Goal: Task Accomplishment & Management: Complete application form

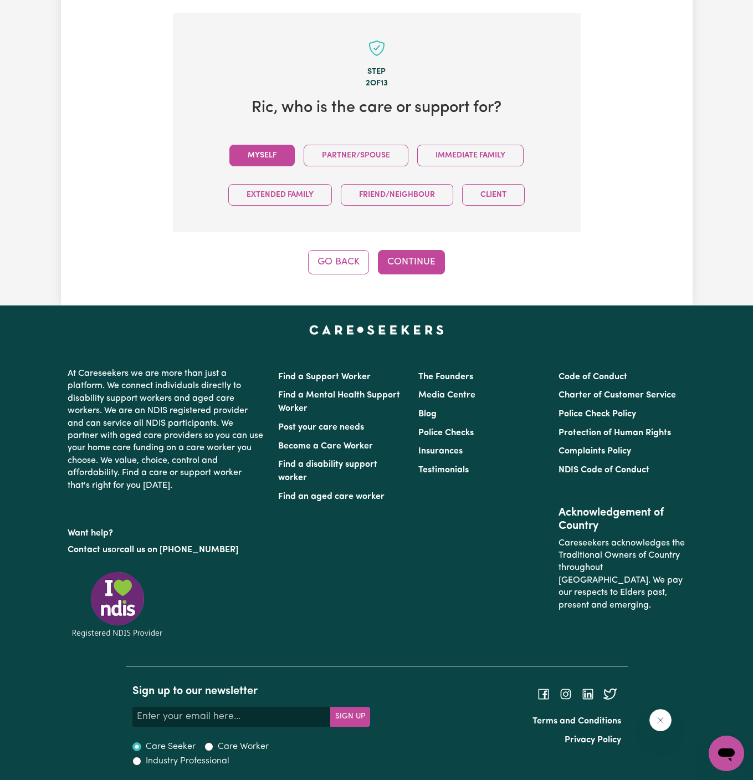
click at [265, 150] on button "Myself" at bounding box center [261, 156] width 65 height 22
click at [429, 250] on button "Continue" at bounding box center [411, 262] width 67 height 24
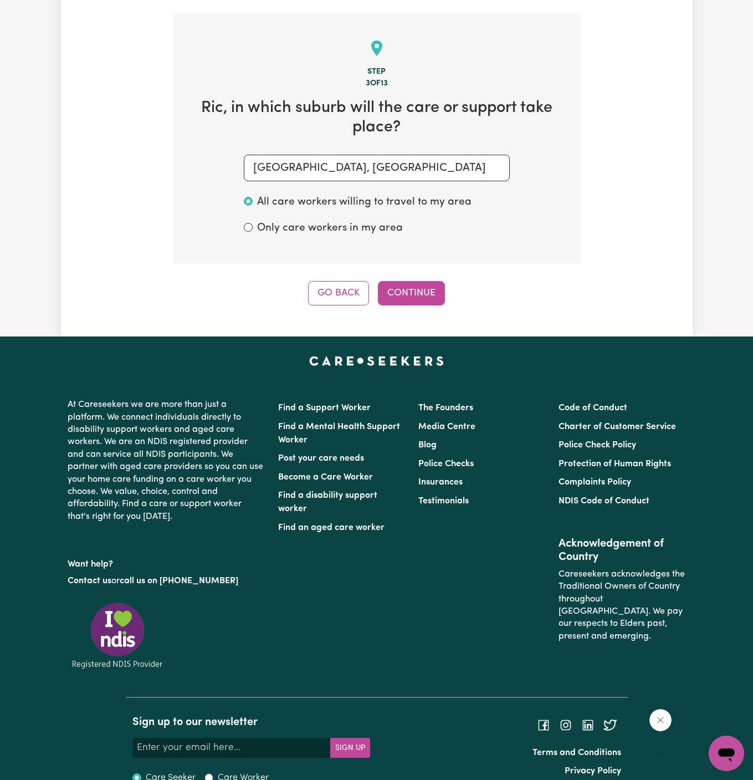
scroll to position [393, 0]
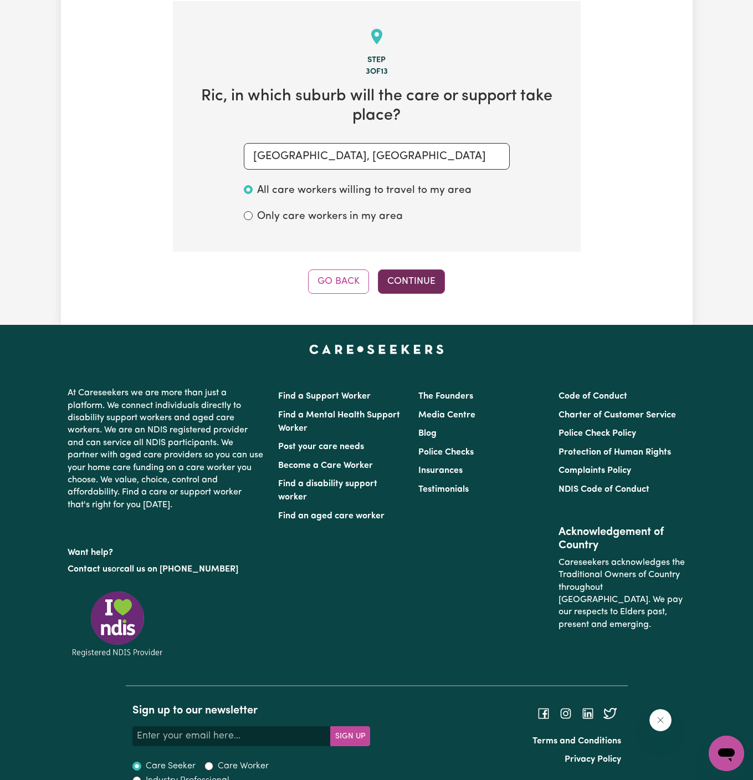
click at [430, 278] on button "Continue" at bounding box center [411, 281] width 67 height 24
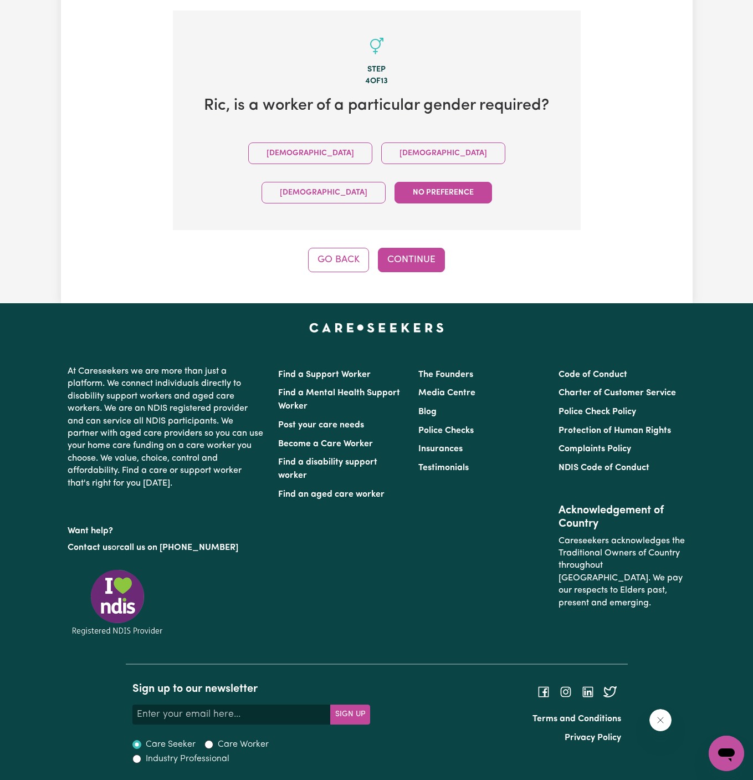
scroll to position [342, 0]
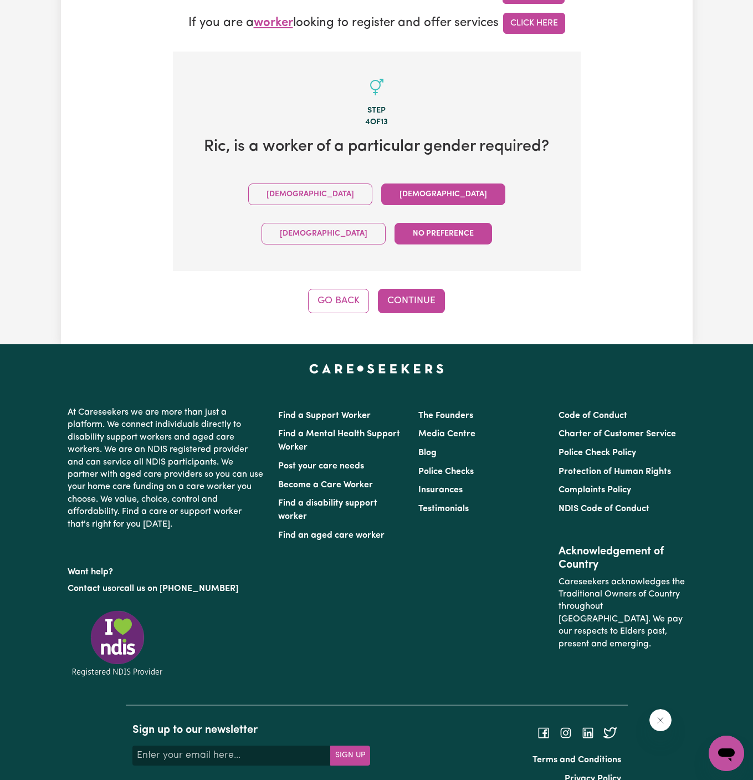
click at [381, 191] on button "[DEMOGRAPHIC_DATA]" at bounding box center [443, 194] width 124 height 22
click at [435, 273] on div "Tell us your care and support requirements Welcome to Careseekers. We are excit…" at bounding box center [377, 20] width 632 height 648
click at [420, 289] on button "Continue" at bounding box center [411, 301] width 67 height 24
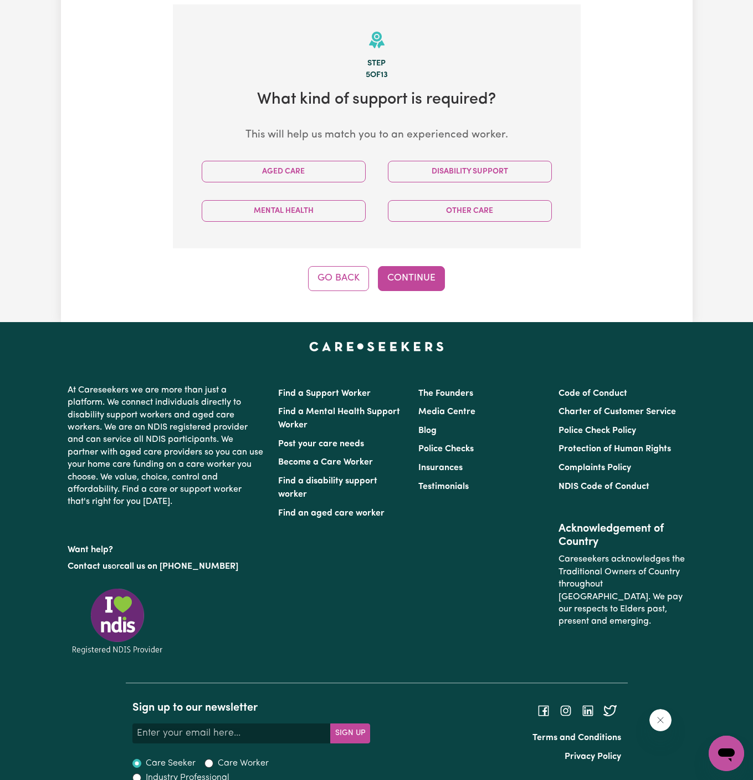
scroll to position [393, 0]
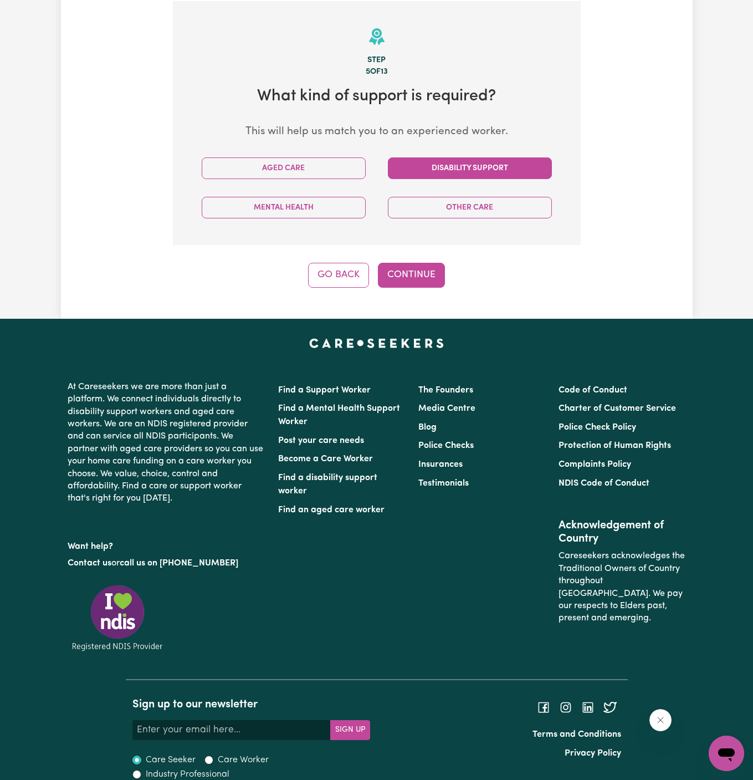
click at [460, 169] on button "Disability Support" at bounding box center [470, 168] width 164 height 22
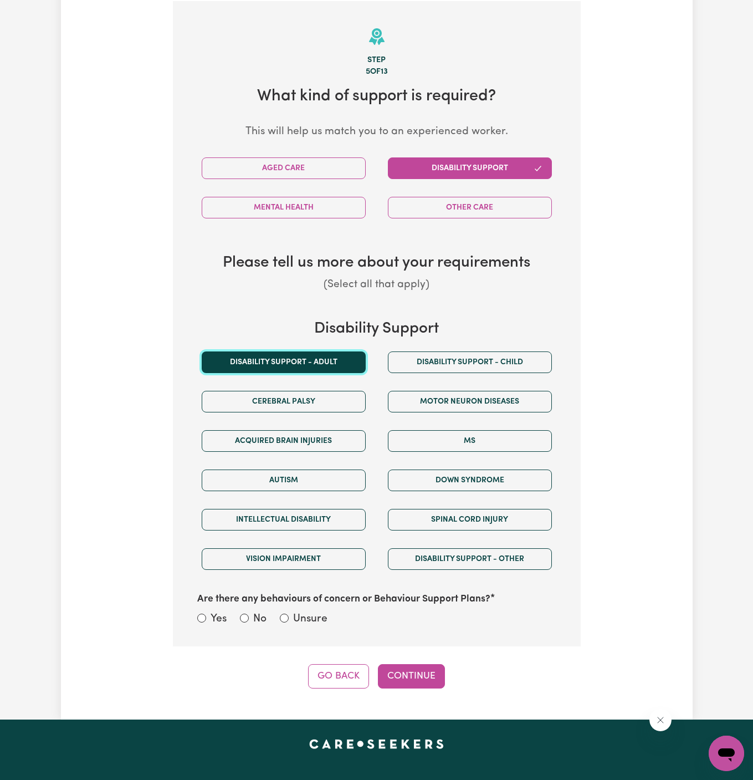
click at [322, 369] on button "Disability support - Adult" at bounding box center [284, 362] width 164 height 22
click at [295, 611] on label "Unsure" at bounding box center [310, 619] width 34 height 16
click at [289, 613] on input "Unsure" at bounding box center [284, 617] width 9 height 9
radio input "true"
click at [407, 664] on button "Continue" at bounding box center [411, 676] width 67 height 24
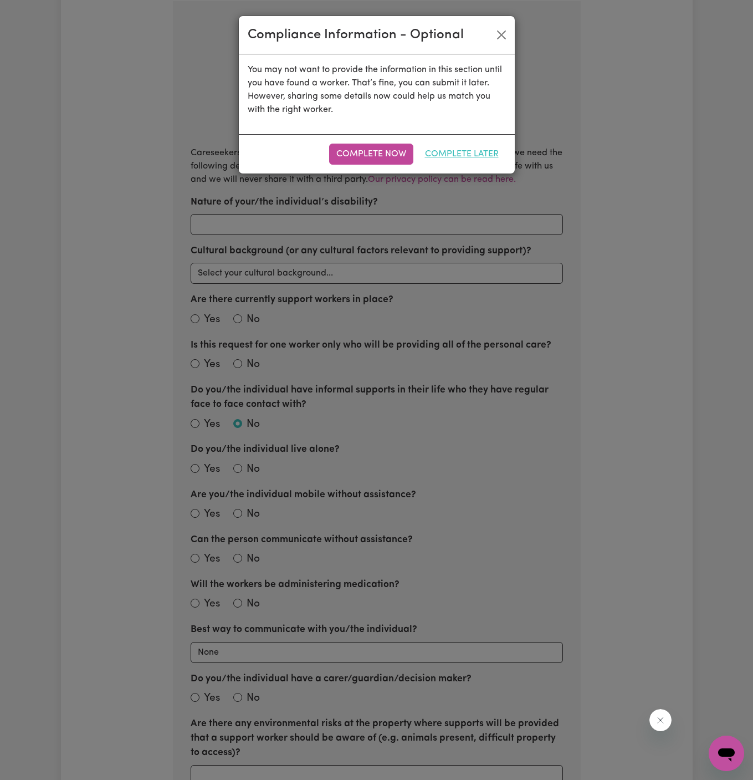
click at [468, 153] on button "Complete Later" at bounding box center [462, 153] width 88 height 21
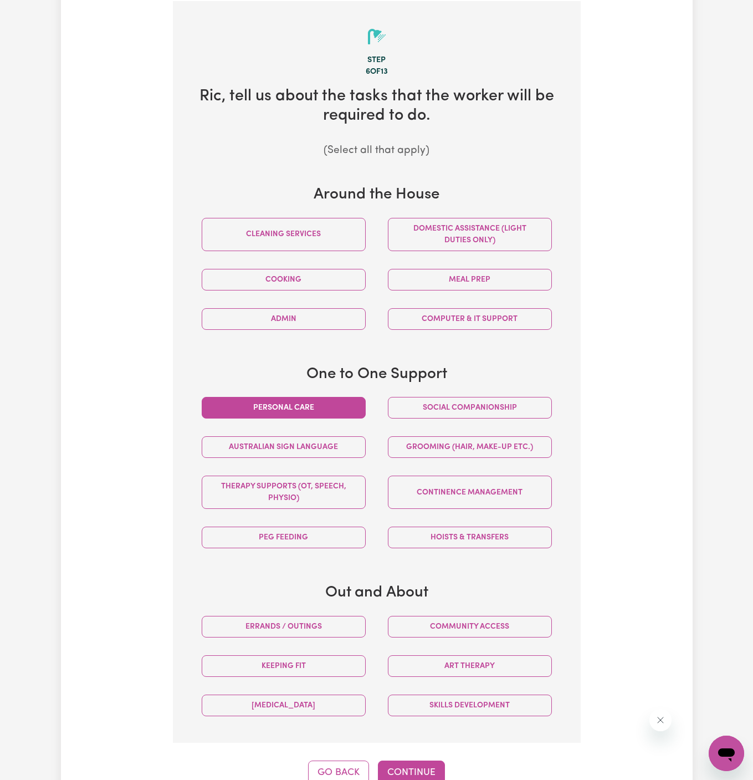
click at [319, 404] on button "Personal care" at bounding box center [284, 408] width 164 height 22
click at [437, 403] on button "Social companionship" at bounding box center [470, 408] width 164 height 22
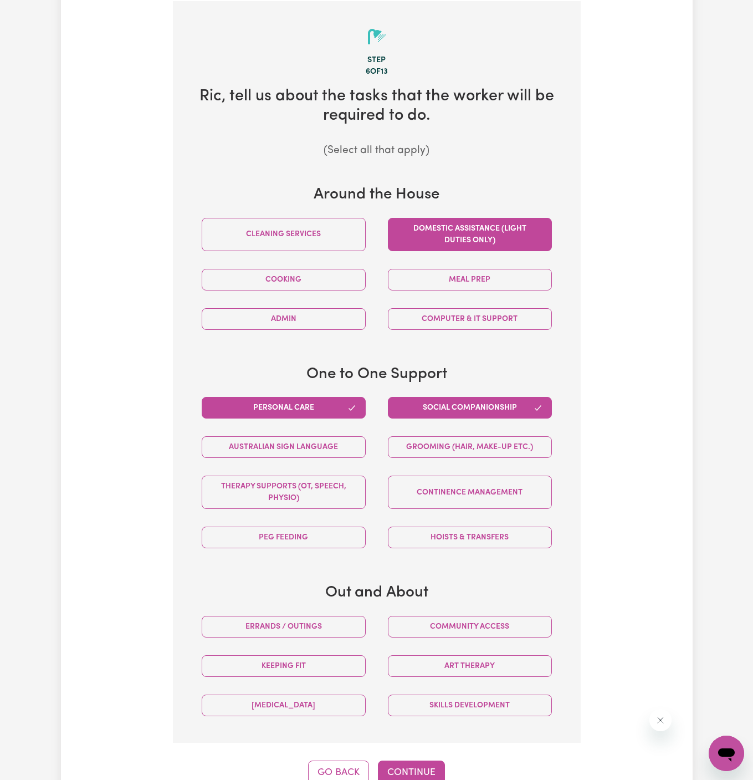
click at [478, 241] on button "Domestic assistance (light duties only)" at bounding box center [470, 234] width 164 height 33
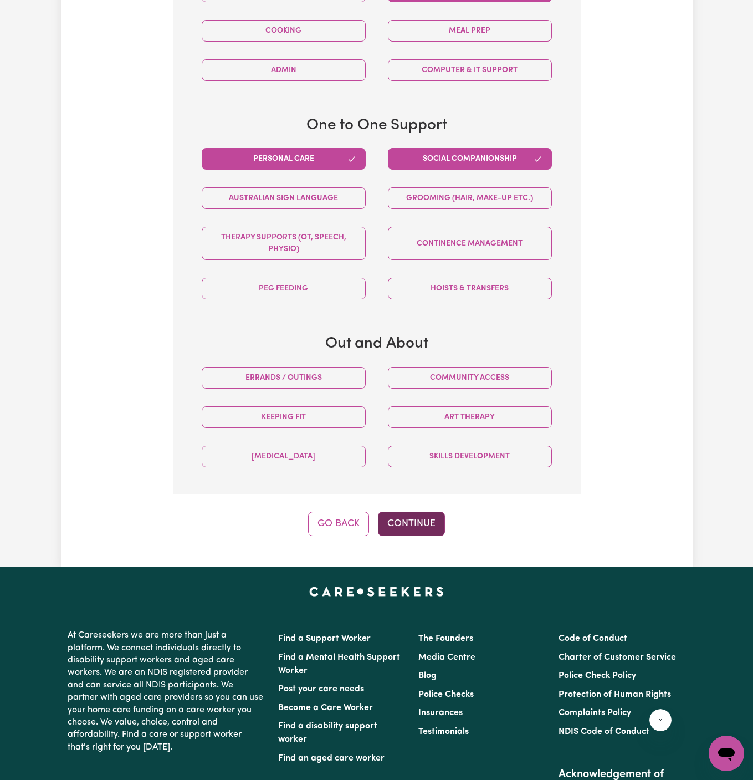
click at [419, 519] on button "Continue" at bounding box center [411, 523] width 67 height 24
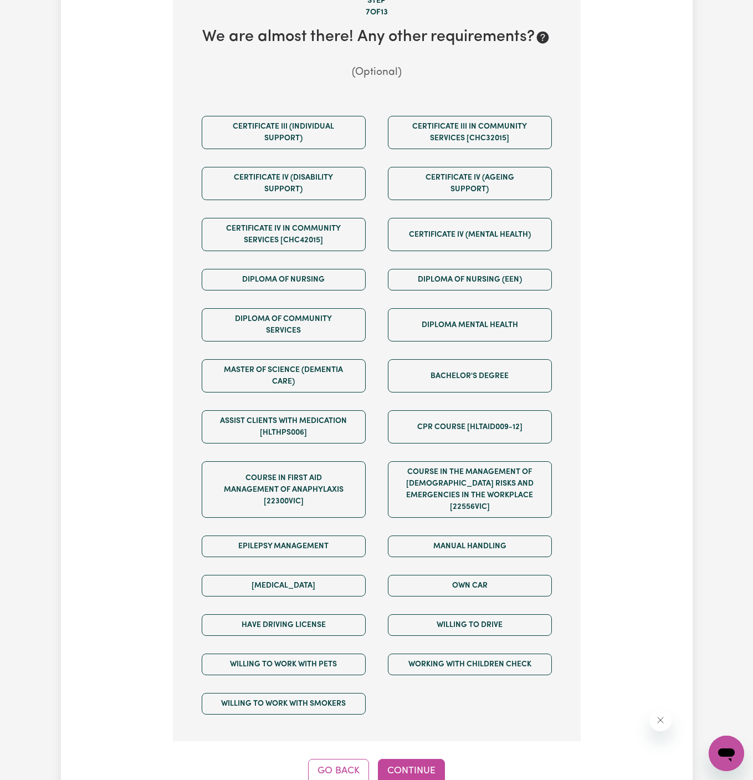
scroll to position [516, 0]
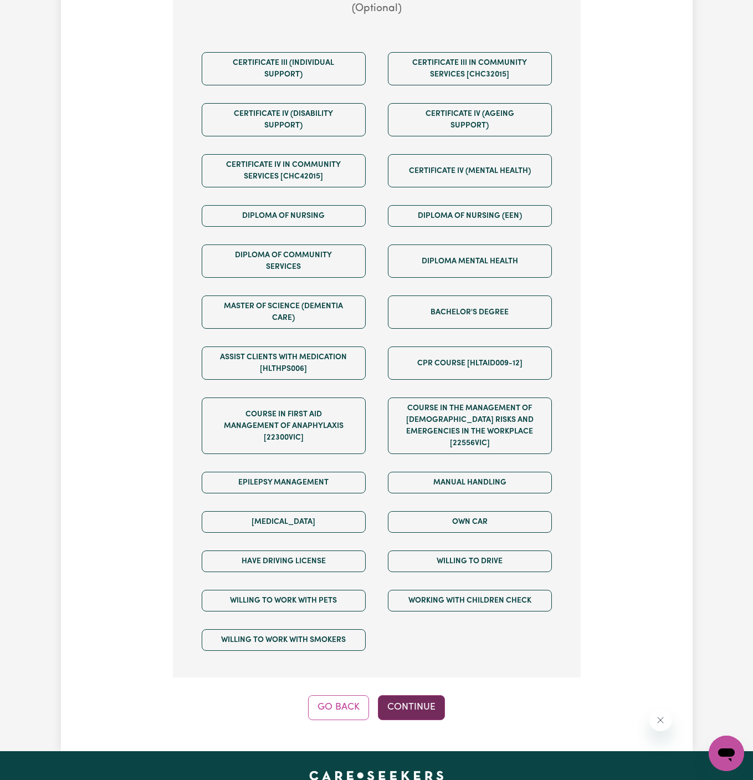
click at [426, 700] on button "Continue" at bounding box center [411, 707] width 67 height 24
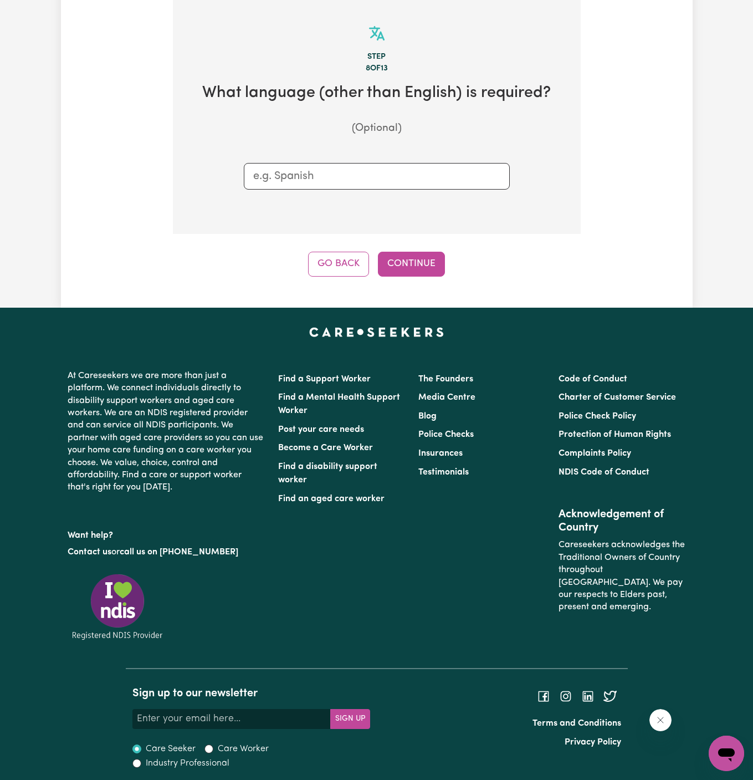
scroll to position [393, 0]
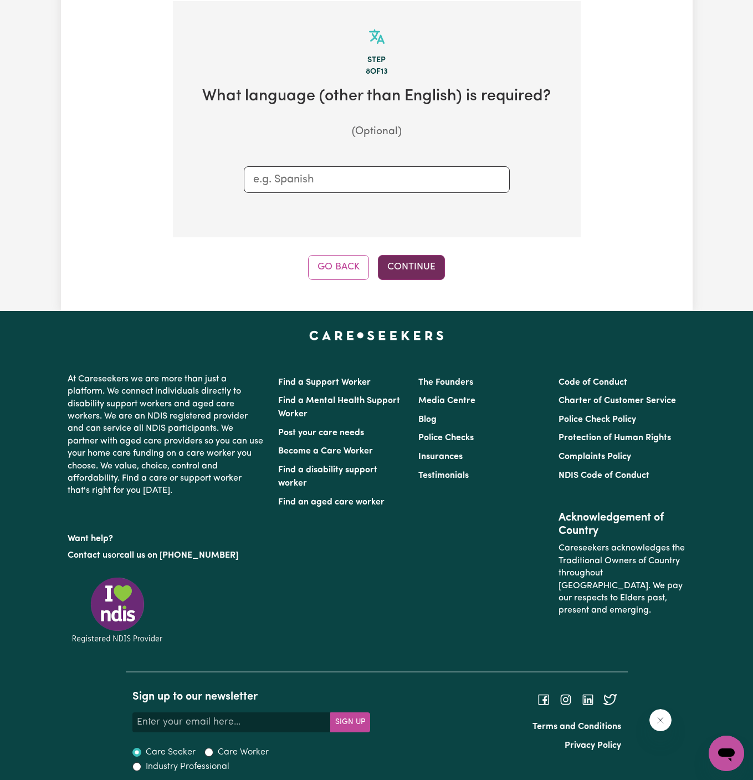
click at [413, 258] on button "Continue" at bounding box center [411, 267] width 67 height 24
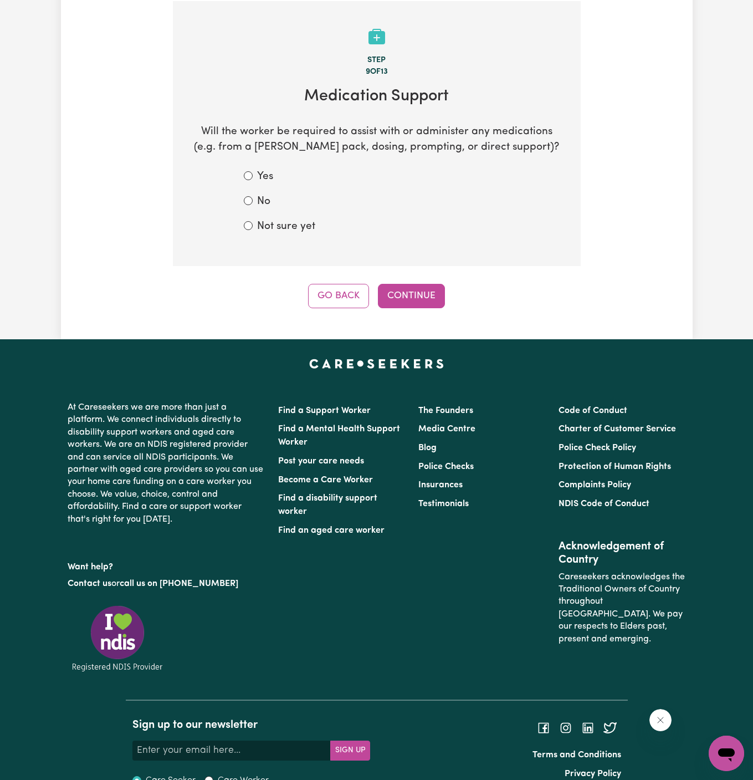
click at [265, 228] on label "Not sure yet" at bounding box center [286, 227] width 58 height 16
click at [253, 228] on input "Not sure yet" at bounding box center [248, 225] width 9 height 9
radio input "true"
click at [417, 304] on button "Continue" at bounding box center [411, 296] width 67 height 24
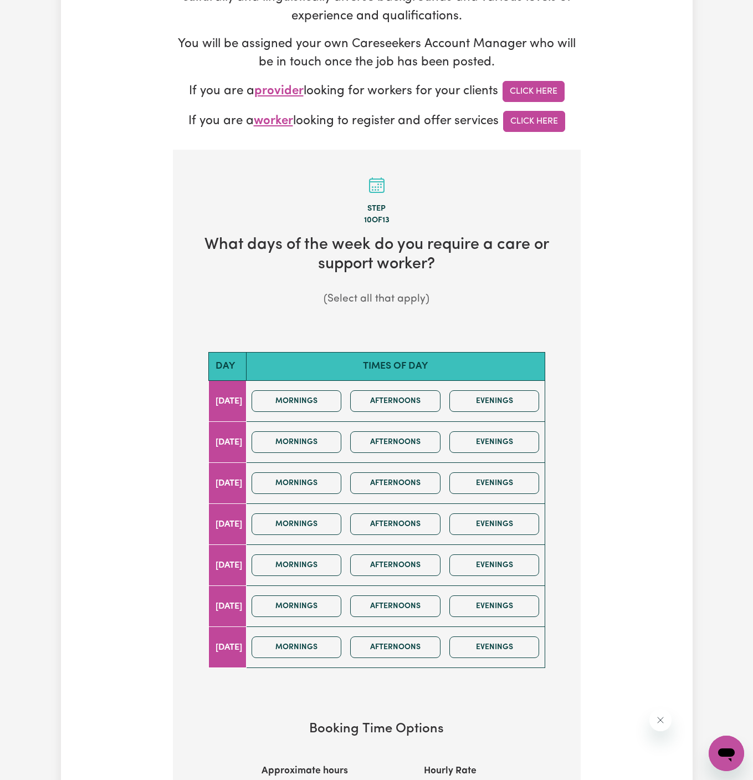
scroll to position [249, 0]
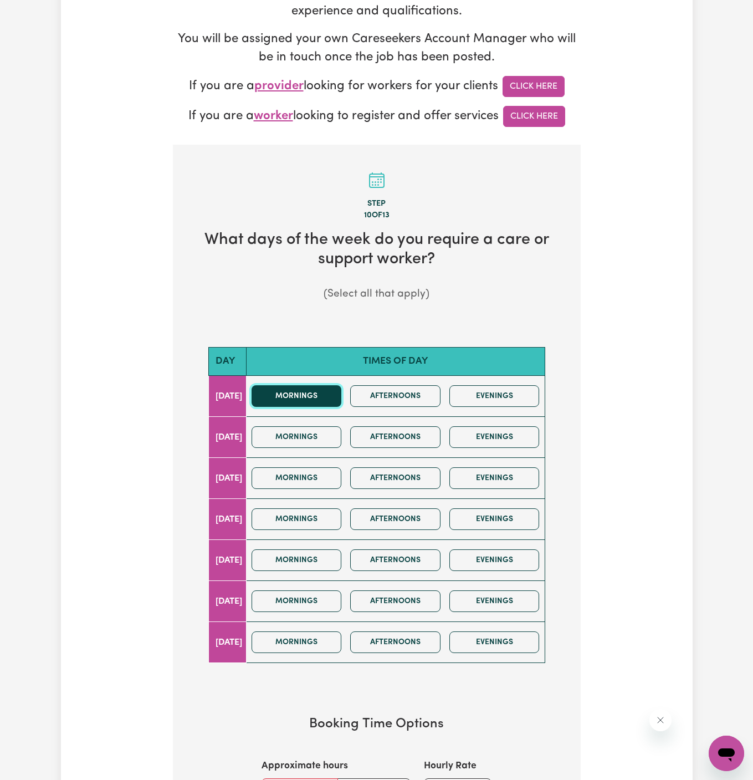
click at [296, 405] on button "Mornings" at bounding box center [297, 396] width 90 height 22
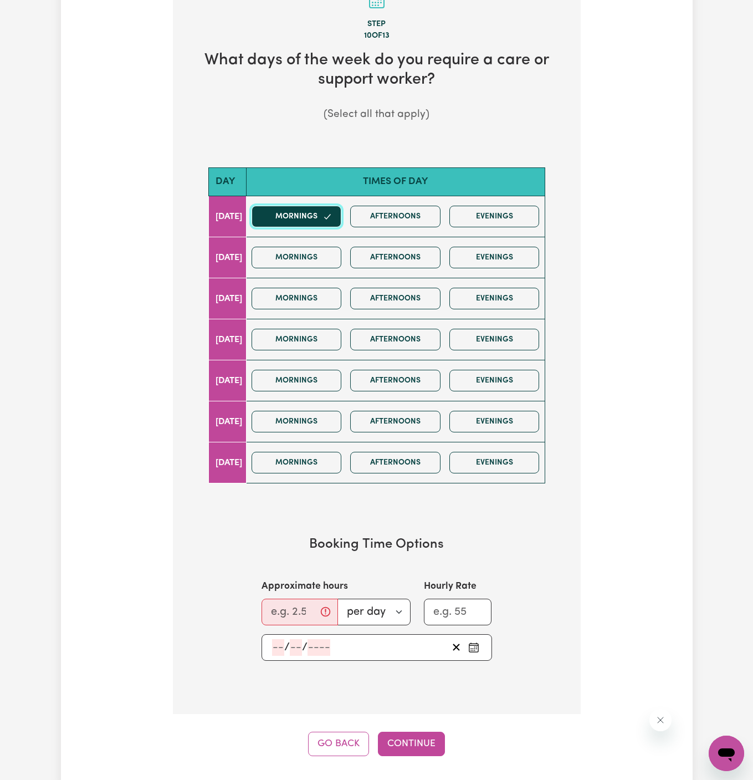
scroll to position [635, 0]
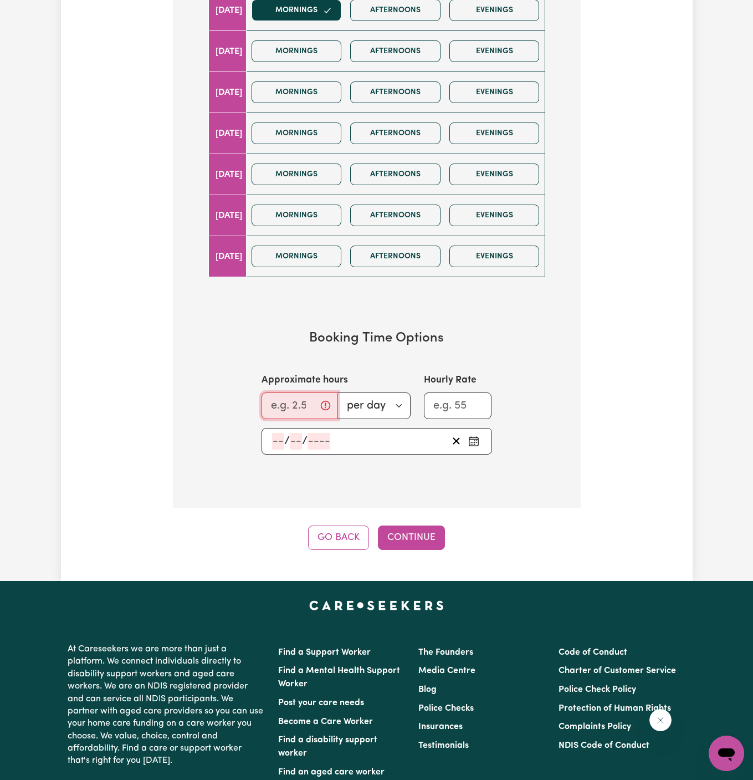
click at [290, 404] on input "Approximate hours" at bounding box center [300, 405] width 76 height 27
type input "1"
click at [279, 436] on input "number" at bounding box center [278, 441] width 12 height 17
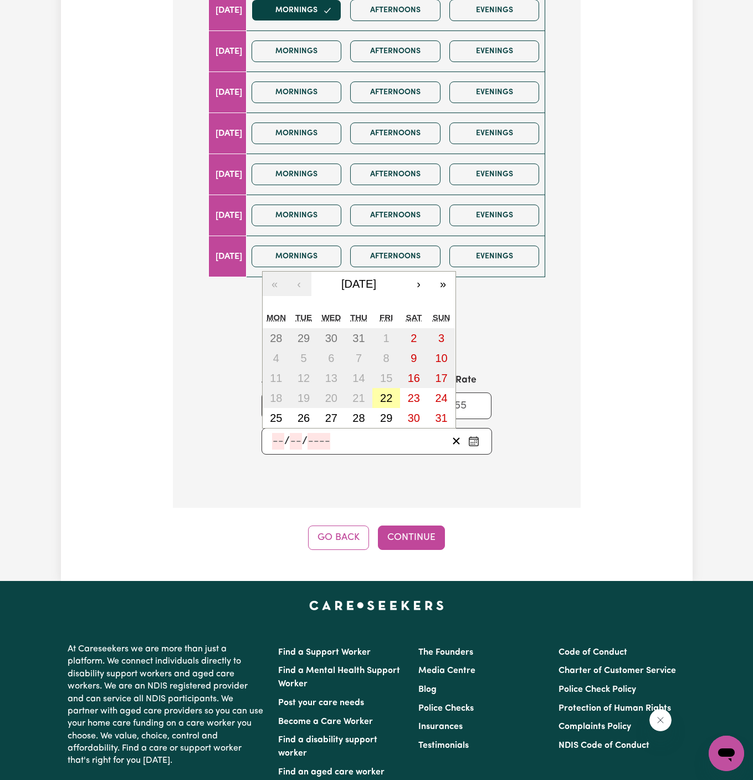
click at [386, 392] on abbr "22" at bounding box center [386, 398] width 12 height 12
type input "[DATE]"
type input "22"
type input "8"
type input "2025"
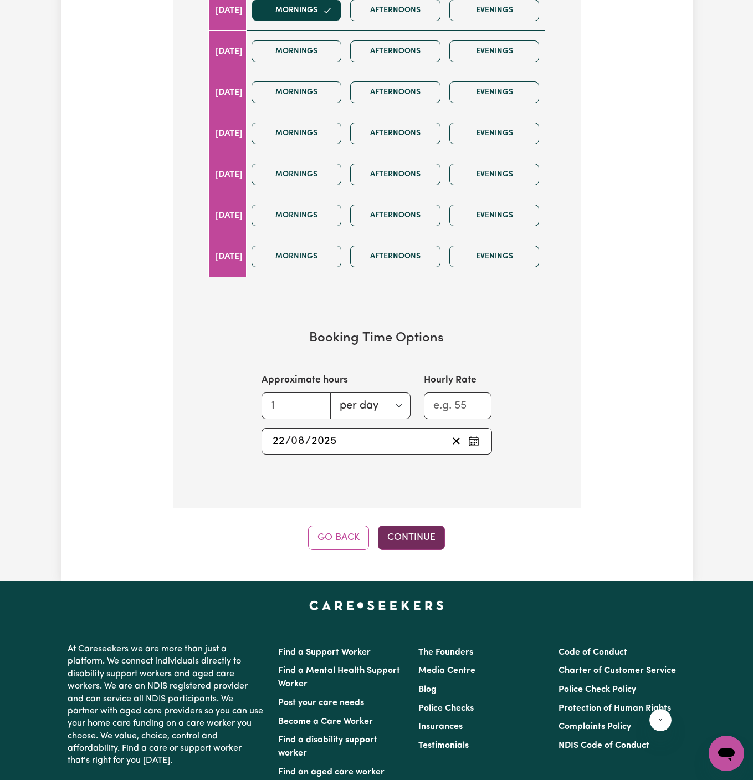
click at [427, 543] on button "Continue" at bounding box center [411, 537] width 67 height 24
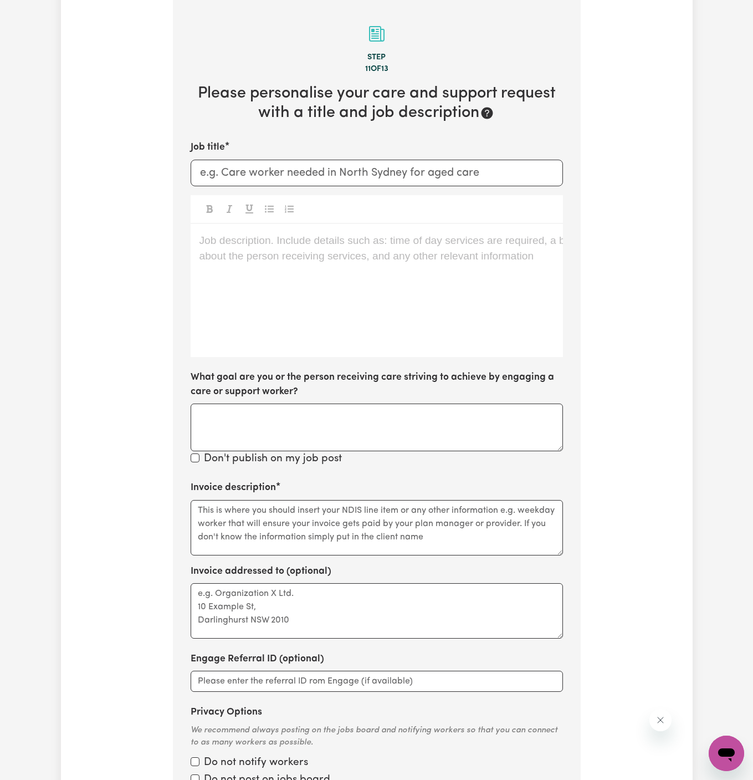
scroll to position [393, 0]
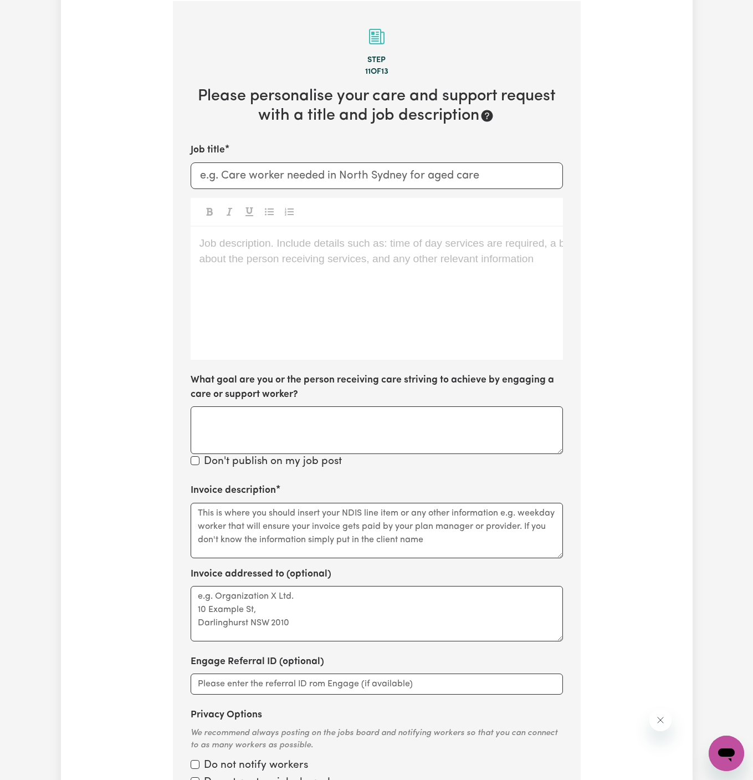
click at [237, 322] on div "Job description. Include details such as: time of day services are required, a …" at bounding box center [377, 293] width 372 height 133
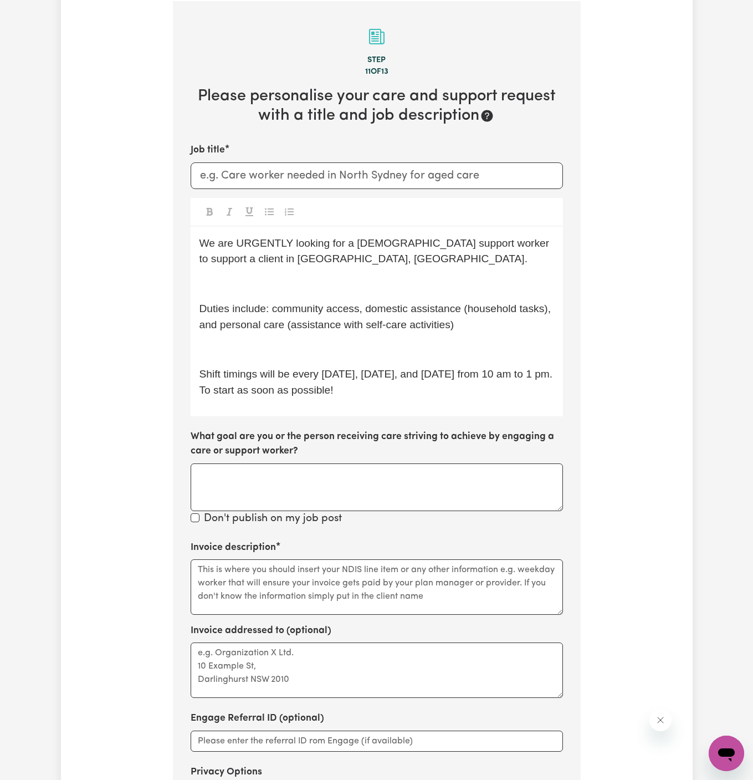
click at [274, 286] on p "﻿" at bounding box center [376, 284] width 355 height 16
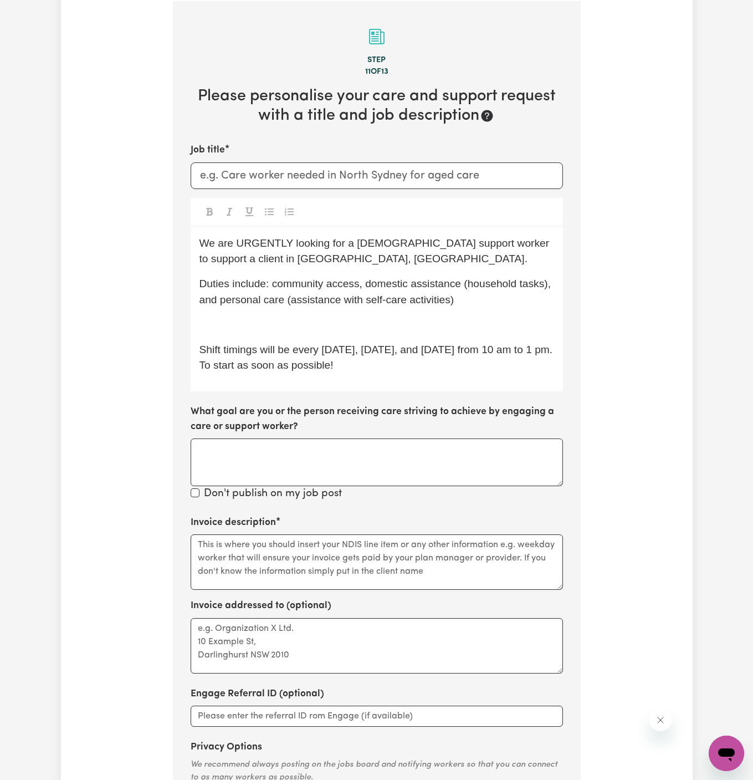
click at [275, 312] on div "We are URGENTLY looking for a [DEMOGRAPHIC_DATA] support worker to support a cl…" at bounding box center [377, 309] width 372 height 165
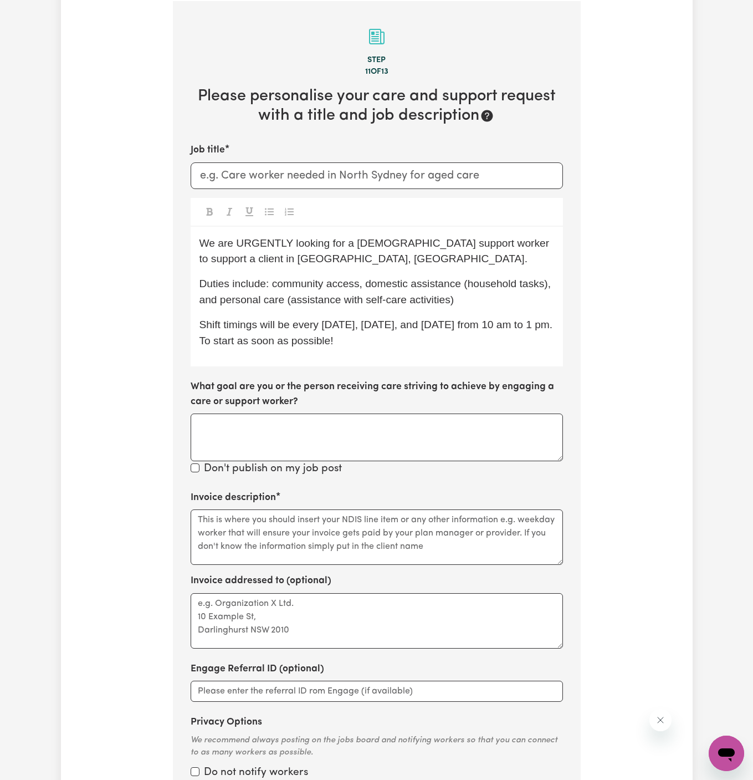
click at [332, 326] on span "Shift timings will be every [DATE], [DATE], and [DATE] from 10 am to 1 pm. To s…" at bounding box center [377, 333] width 356 height 28
drag, startPoint x: 293, startPoint y: 325, endPoint x: 385, endPoint y: 344, distance: 93.3
click at [385, 344] on p "Shift timings will be every [DATE], [DATE], and [DATE] from 10 am to 1 pm. To s…" at bounding box center [376, 333] width 355 height 32
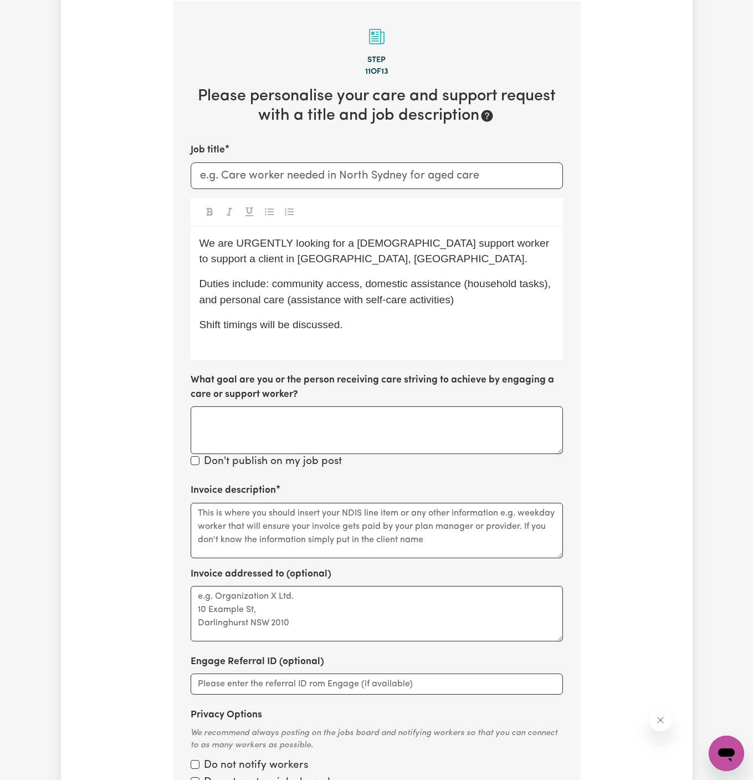
click at [308, 294] on span "Duties include: community access, domestic assistance (household tasks), and pe…" at bounding box center [376, 292] width 355 height 28
click at [300, 291] on span "Duties include: community access, domestic assistance (household tasks), and pe…" at bounding box center [376, 292] width 355 height 28
drag, startPoint x: 363, startPoint y: 280, endPoint x: 312, endPoint y: 280, distance: 50.4
click at [312, 280] on span "Duties include: community access, domestic assistance (household tasks), and pe…" at bounding box center [376, 292] width 355 height 28
drag, startPoint x: 457, startPoint y: 283, endPoint x: 370, endPoint y: 283, distance: 87.5
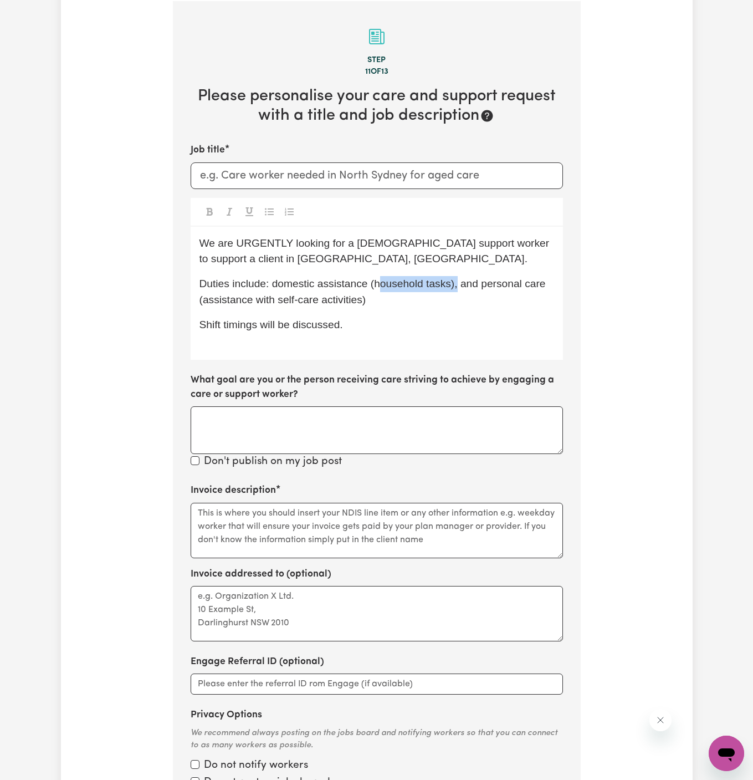
click at [370, 283] on span "Duties include: domestic assistance (household tasks), and personal care (assis…" at bounding box center [373, 292] width 349 height 28
drag, startPoint x: 458, startPoint y: 285, endPoint x: 458, endPoint y: 304, distance: 18.8
click at [458, 304] on p "Duties include: domestic assistance and personal care (assistance with self-car…" at bounding box center [376, 292] width 355 height 32
click at [393, 268] on div "We are URGENTLY looking for a [DEMOGRAPHIC_DATA] support worker to support a cl…" at bounding box center [377, 293] width 372 height 133
click at [259, 233] on div "We are URGENTLY looking for a [DEMOGRAPHIC_DATA] support worker to support a cl…" at bounding box center [377, 293] width 372 height 133
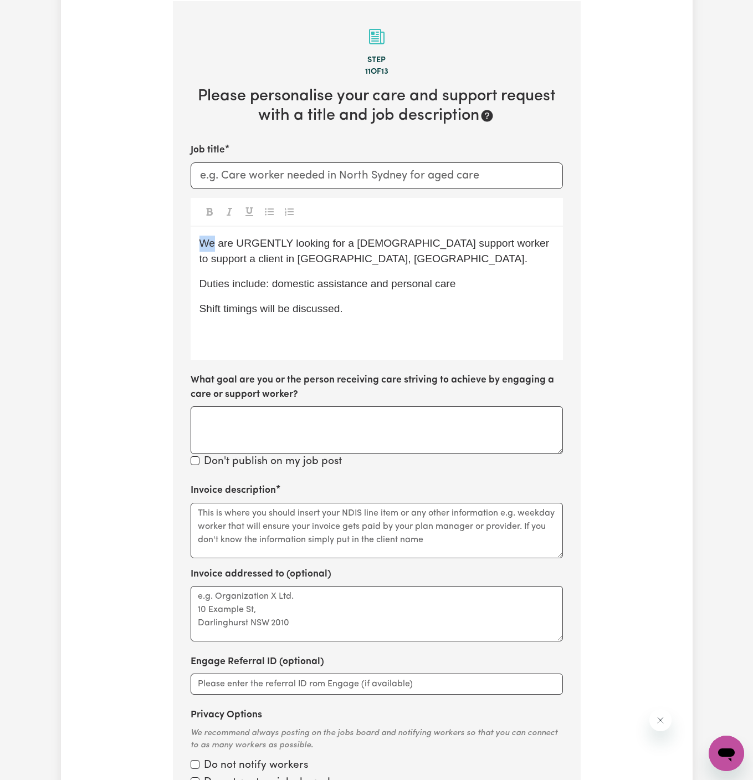
click at [259, 233] on div "We are URGENTLY looking for a [DEMOGRAPHIC_DATA] support worker to support a cl…" at bounding box center [377, 293] width 372 height 133
click at [258, 240] on span "We are URGENTLY looking for a [DEMOGRAPHIC_DATA] support worker to support a cl…" at bounding box center [375, 251] width 353 height 28
click at [248, 247] on span "We are looking for a [DEMOGRAPHIC_DATA] support worker to support a client in […" at bounding box center [376, 251] width 355 height 28
click at [468, 248] on span "We are loking for a [DEMOGRAPHIC_DATA] support worker to support a client in [G…" at bounding box center [373, 251] width 349 height 28
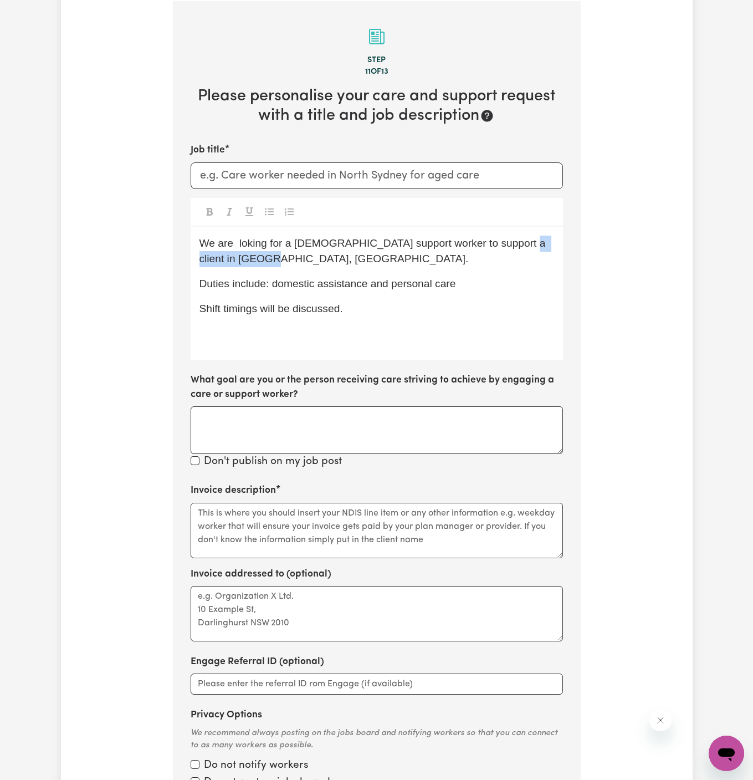
drag, startPoint x: 500, startPoint y: 245, endPoint x: 332, endPoint y: 254, distance: 168.1
click at [332, 254] on p "We are loking for a [DEMOGRAPHIC_DATA] support worker to support a client in [G…" at bounding box center [376, 251] width 355 height 32
click at [253, 243] on span "We are loking for a [DEMOGRAPHIC_DATA] support worker to support a client in [G…" at bounding box center [373, 251] width 349 height 28
click at [247, 267] on div "We are looking for a [DEMOGRAPHIC_DATA] support worker to support a client in […" at bounding box center [377, 293] width 372 height 133
click at [288, 267] on div "We are looking for a [DEMOGRAPHIC_DATA] support worker to support a client in […" at bounding box center [377, 293] width 372 height 133
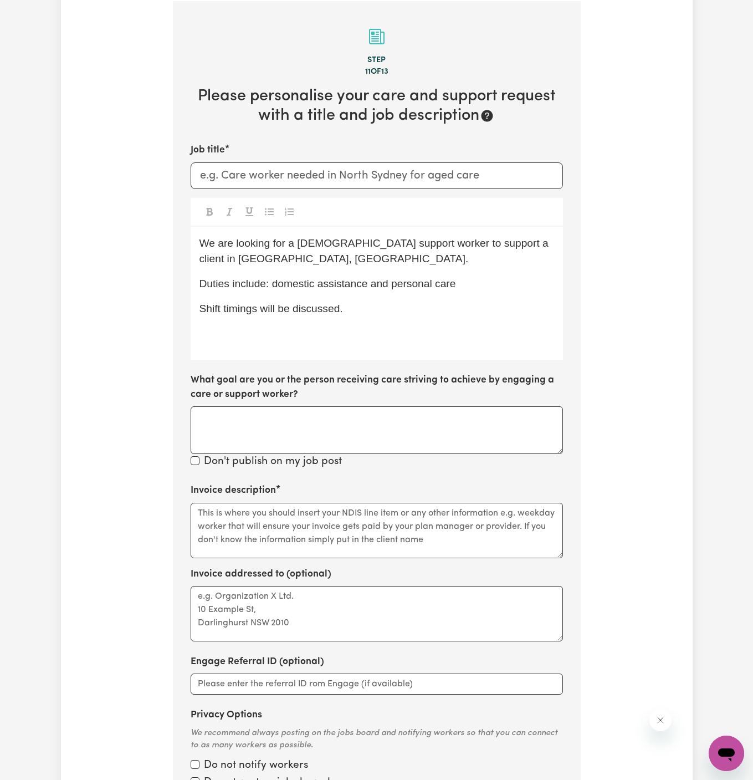
click at [345, 260] on p "We are looking for a [DEMOGRAPHIC_DATA] support worker to support a client in […" at bounding box center [376, 251] width 355 height 32
click at [376, 304] on p "Shift timings will be discussed." at bounding box center [376, 309] width 355 height 16
click at [280, 248] on p "We are looking for a [DEMOGRAPHIC_DATA] support worker to support a client in […" at bounding box center [376, 251] width 355 height 32
click at [622, 351] on div "Tell us your care and support requirements Welcome to Careseekers. We are excit…" at bounding box center [377, 268] width 632 height 1182
click at [296, 308] on span "Shift timings will be discussed." at bounding box center [270, 309] width 143 height 12
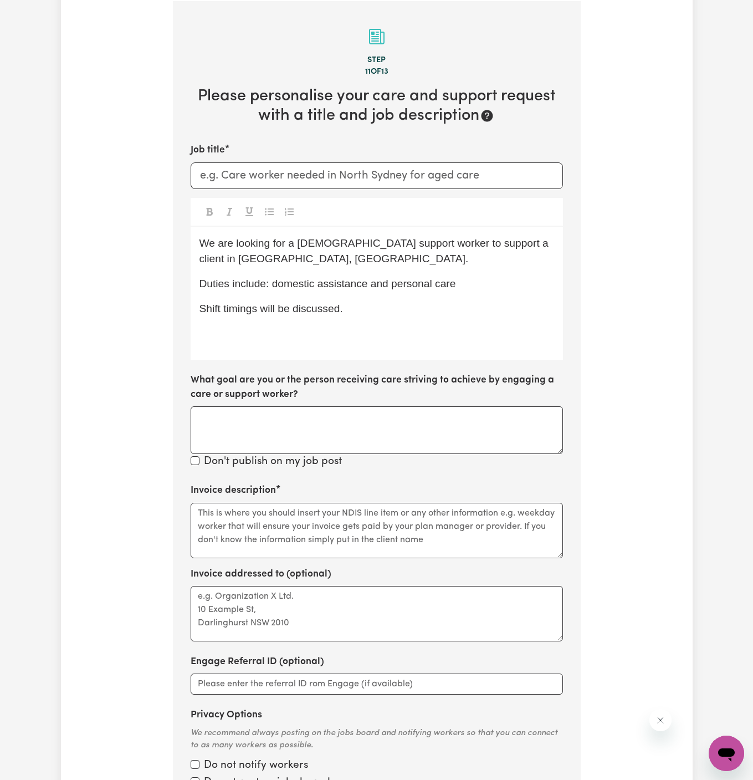
click at [242, 347] on div "We are looking for a [DEMOGRAPHIC_DATA] support worker to support a client in […" at bounding box center [377, 293] width 372 height 133
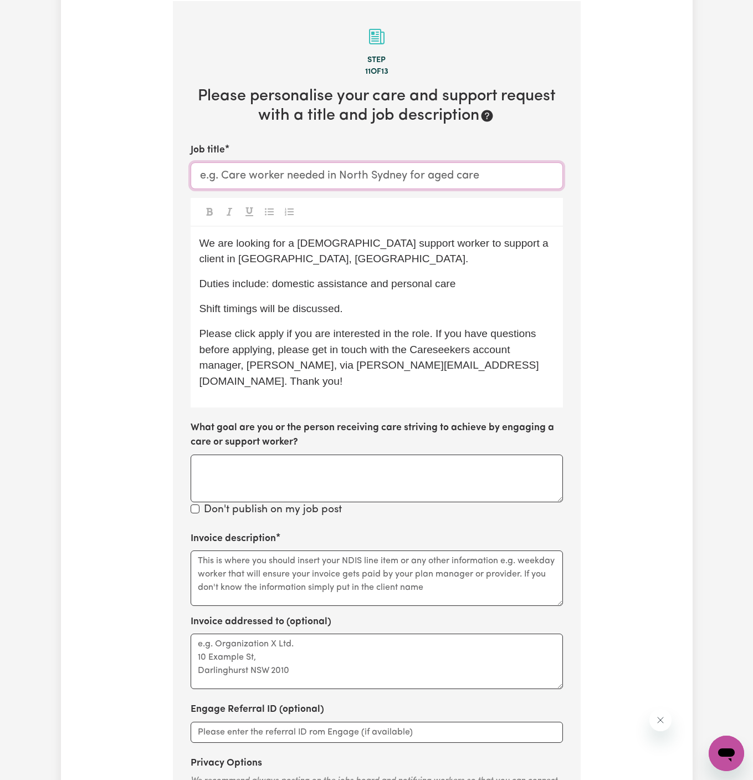
click at [308, 181] on input "Job title" at bounding box center [377, 175] width 372 height 27
type input "f"
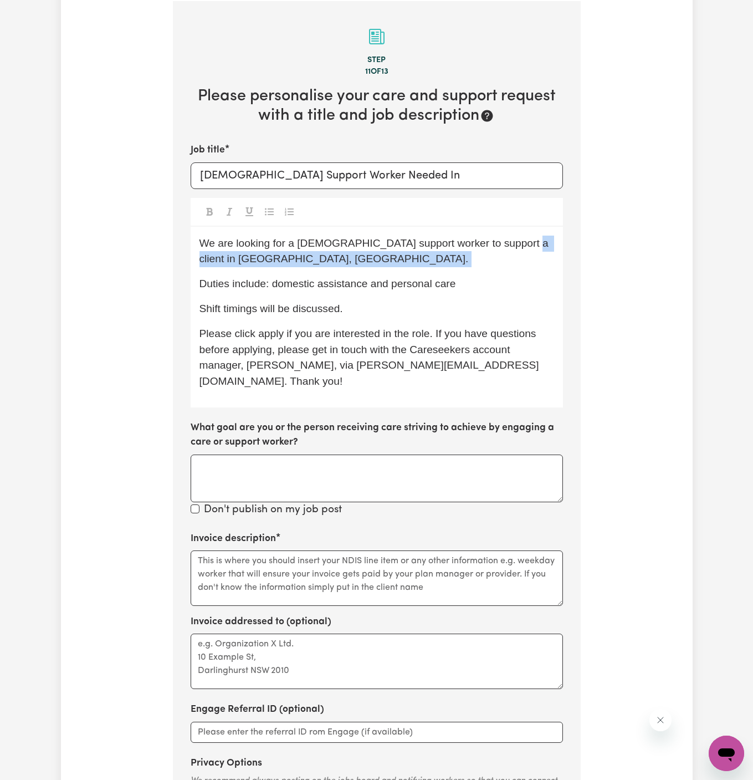
drag, startPoint x: 503, startPoint y: 244, endPoint x: 504, endPoint y: 269, distance: 24.4
click at [504, 269] on div "We are looking for a [DEMOGRAPHIC_DATA] support worker to support a client in […" at bounding box center [377, 317] width 372 height 181
copy span "[GEOGRAPHIC_DATA], [GEOGRAPHIC_DATA]."
click at [433, 181] on input "[DEMOGRAPHIC_DATA] Support Worker Needed In" at bounding box center [377, 175] width 372 height 27
paste input "[GEOGRAPHIC_DATA], [GEOGRAPHIC_DATA]."
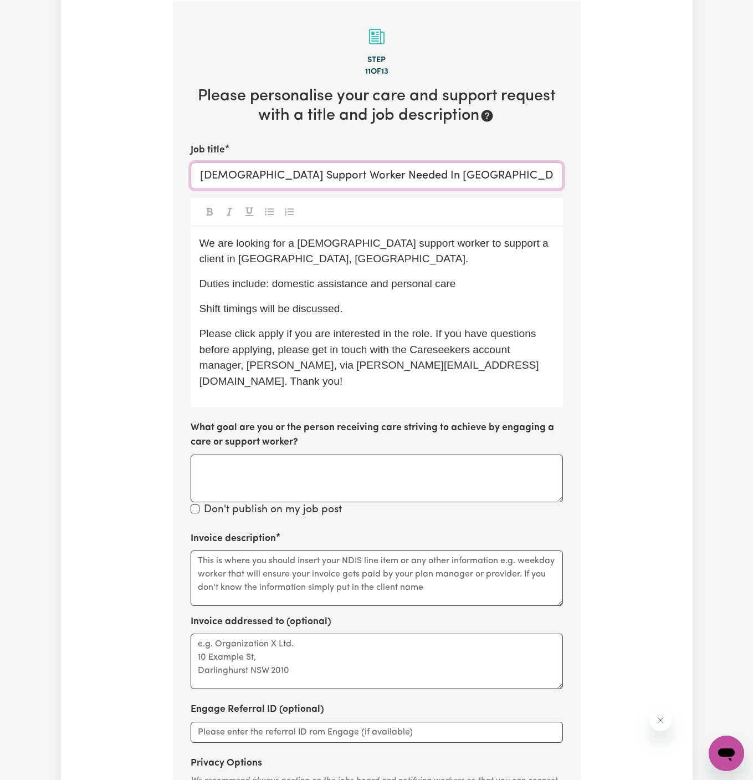
type input "[DEMOGRAPHIC_DATA] Support Worker Needed In [GEOGRAPHIC_DATA], [GEOGRAPHIC_DATA]"
click at [276, 552] on textarea "Invoice description" at bounding box center [377, 577] width 372 height 55
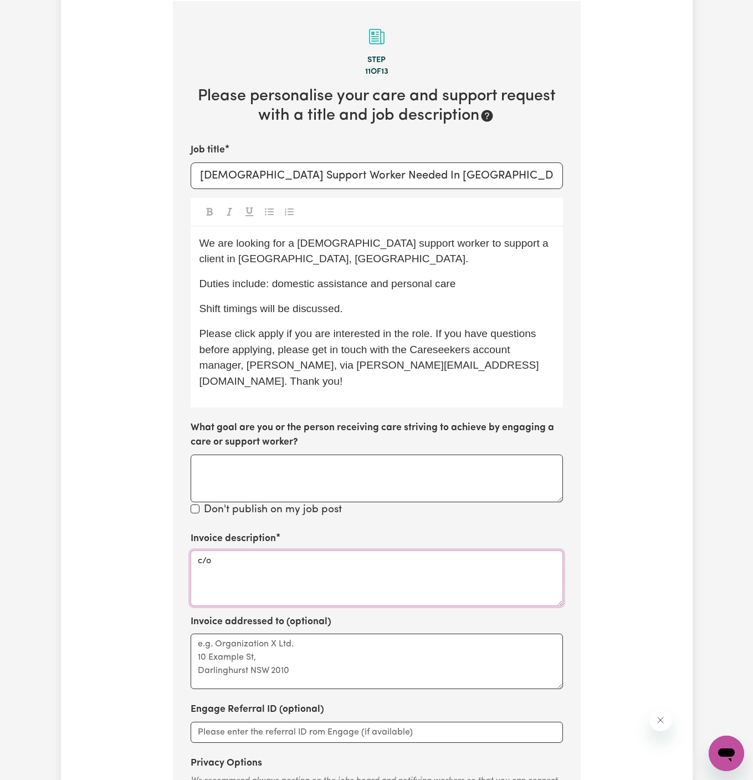
paste textarea "Together We Can"
click at [265, 550] on textarea "c/o Together We Can" at bounding box center [377, 577] width 372 height 55
type textarea "c/o Together We Can"
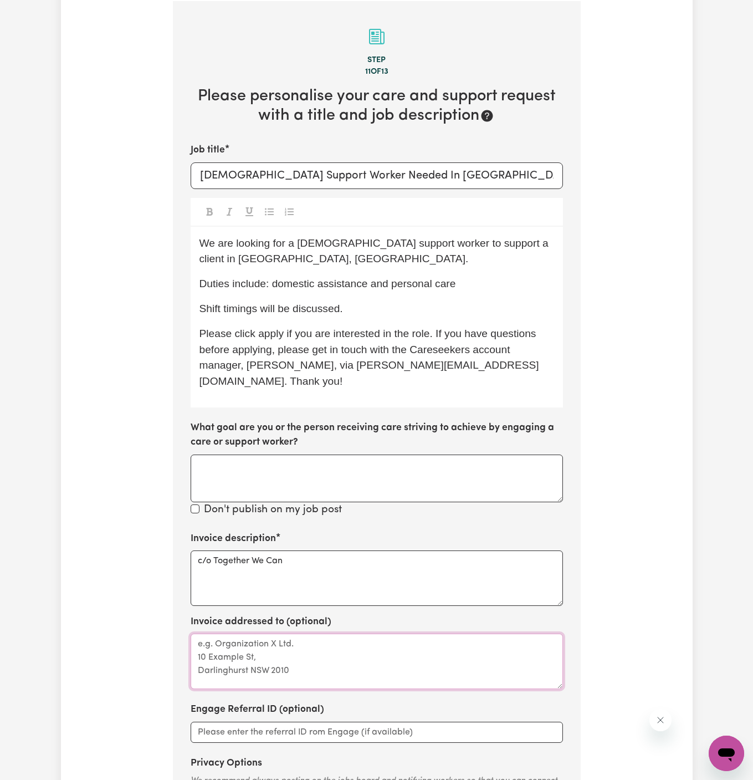
click at [266, 633] on textarea "Invoice addressed to (optional)" at bounding box center [377, 660] width 372 height 55
paste textarea "c/o Together We Can"
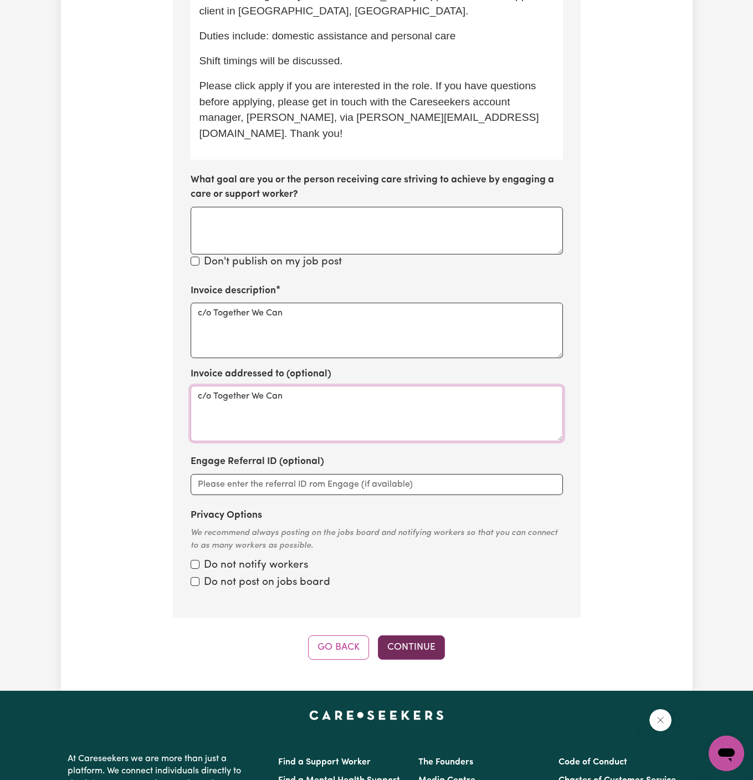
type textarea "c/o Together We Can"
click at [434, 635] on button "Continue" at bounding box center [411, 647] width 67 height 24
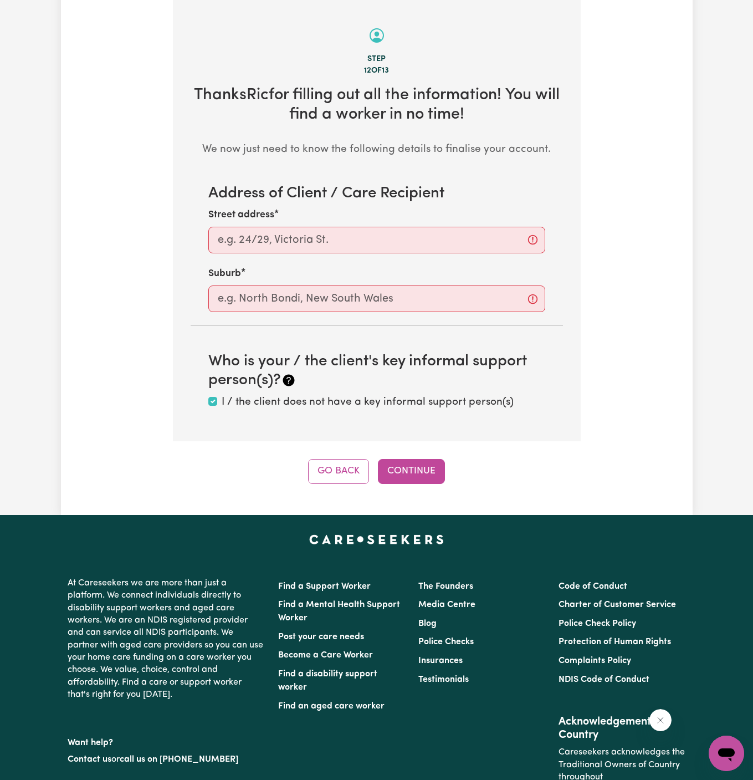
scroll to position [393, 0]
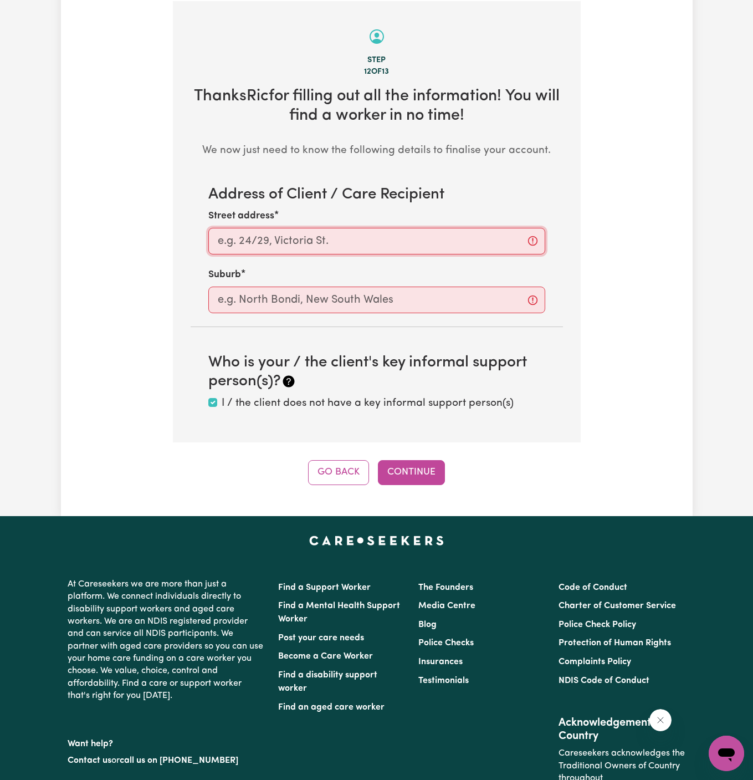
click at [278, 239] on input "Street address" at bounding box center [376, 241] width 337 height 27
paste input "East Ballina"
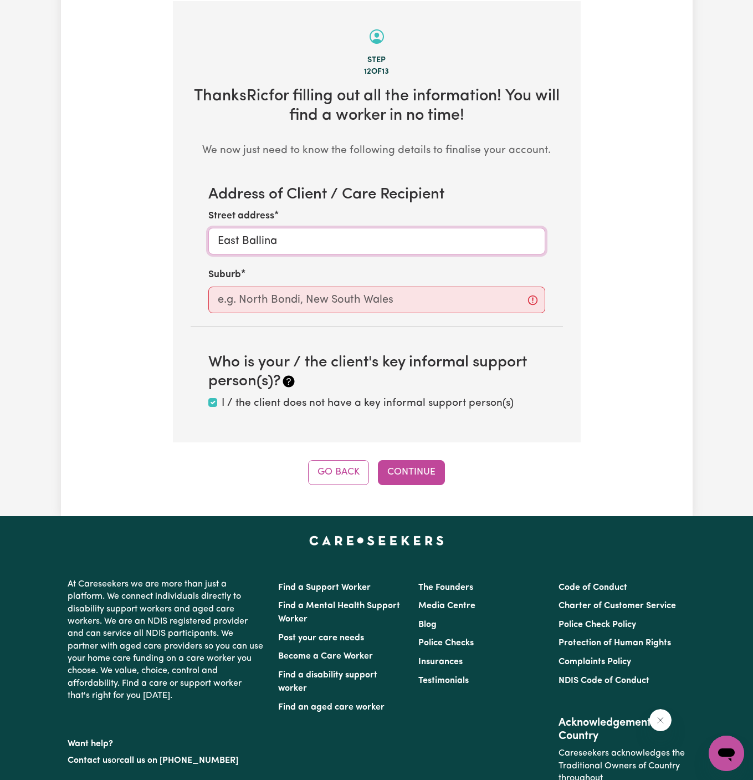
type input "East Ballina"
click at [295, 290] on input "text" at bounding box center [376, 299] width 337 height 27
paste input "East Ballina"
type input "East Ballina"
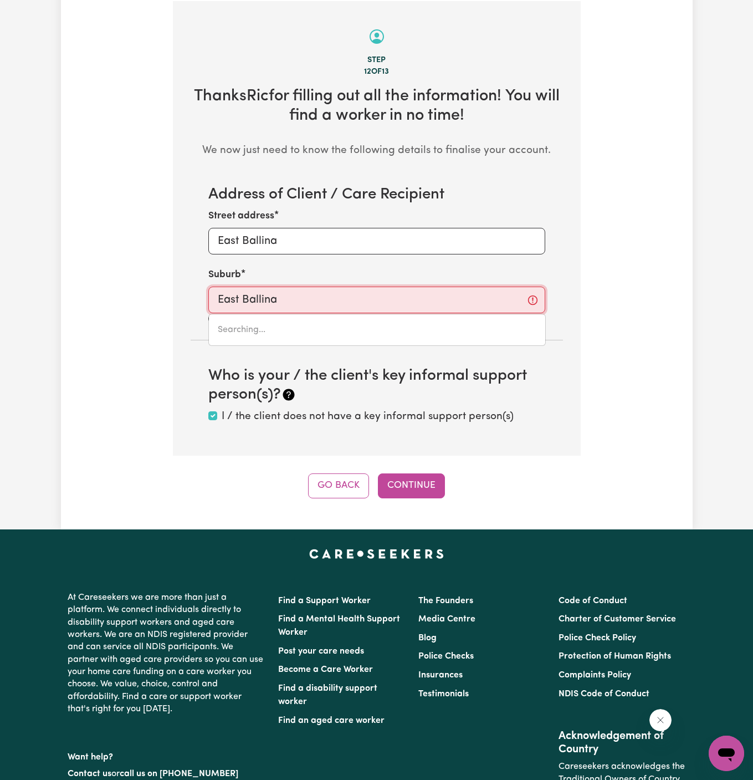
type input "[GEOGRAPHIC_DATA], [GEOGRAPHIC_DATA], 2478"
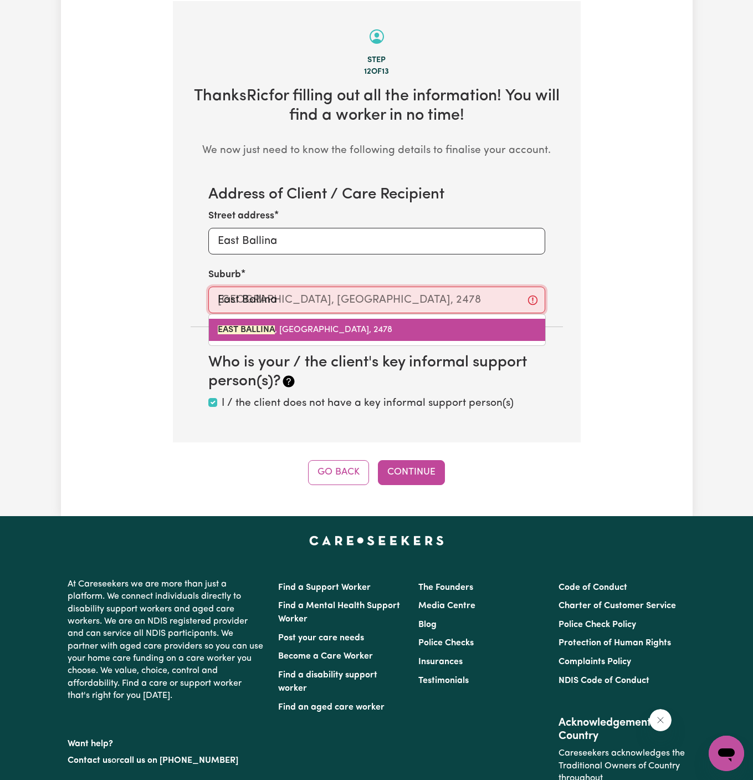
click at [377, 336] on link "[GEOGRAPHIC_DATA] , [GEOGRAPHIC_DATA], 2478" at bounding box center [377, 330] width 336 height 22
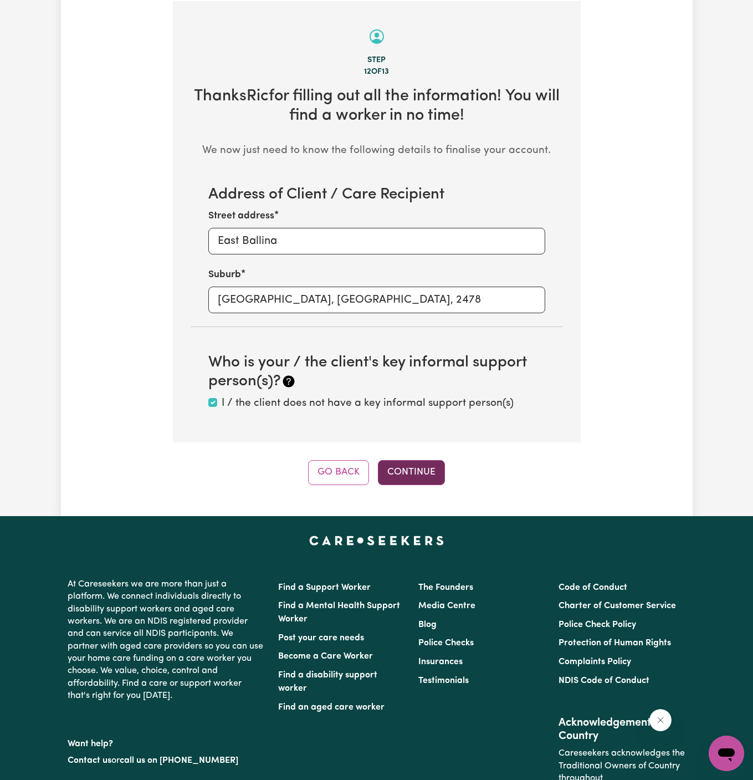
click at [423, 469] on button "Continue" at bounding box center [411, 472] width 67 height 24
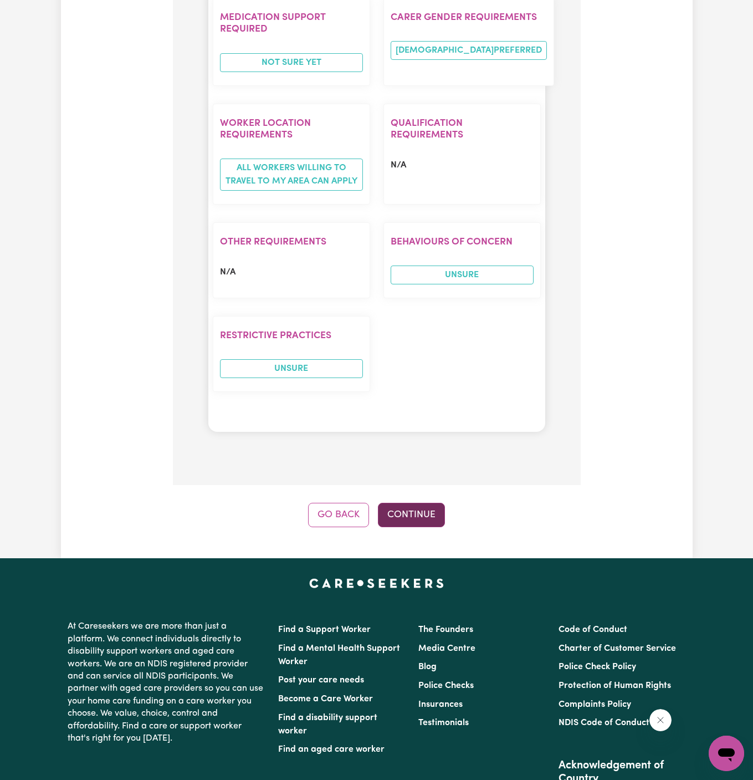
click at [414, 503] on button "Continue" at bounding box center [411, 515] width 67 height 24
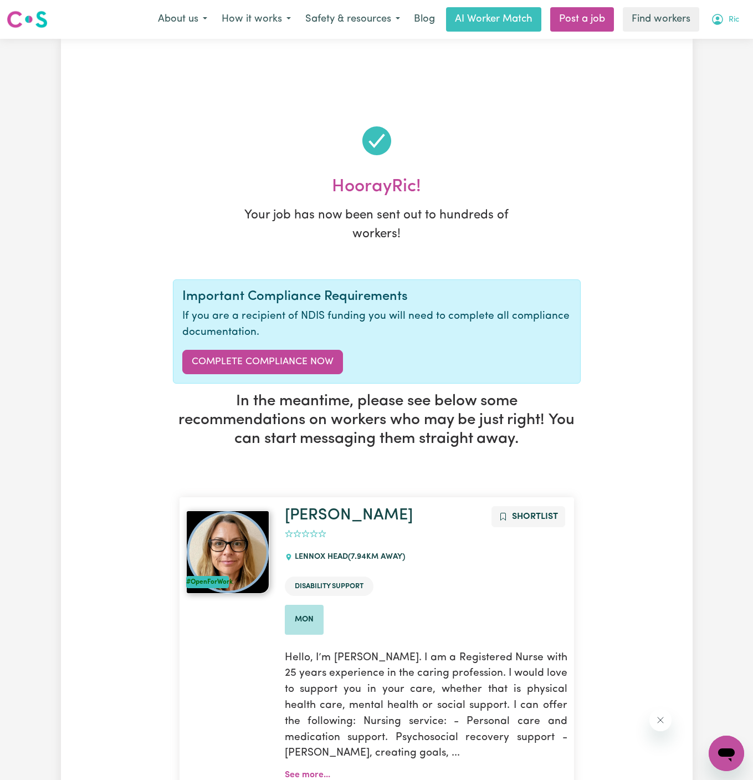
click at [734, 17] on span "Ric" at bounding box center [734, 20] width 11 height 12
click at [732, 43] on link "My Dashboard" at bounding box center [702, 43] width 88 height 21
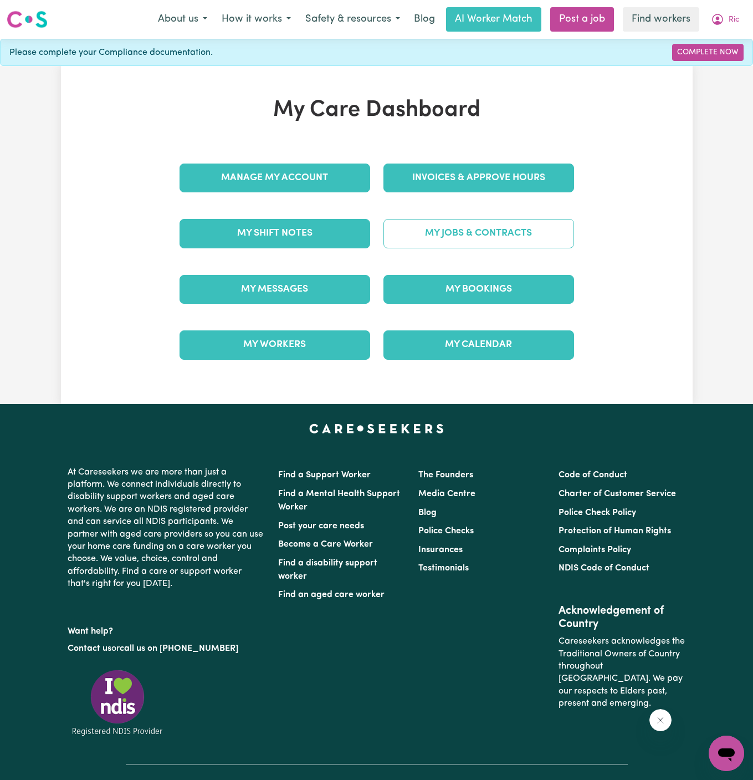
click at [457, 230] on link "My Jobs & Contracts" at bounding box center [478, 233] width 191 height 29
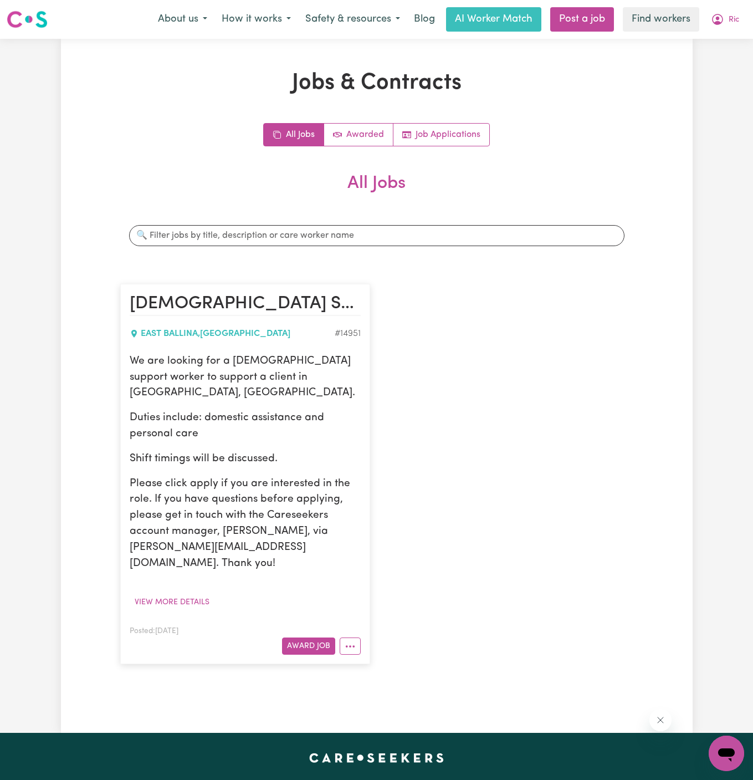
click at [207, 361] on p "We are looking for a [DEMOGRAPHIC_DATA] support worker to support a client in […" at bounding box center [245, 377] width 231 height 48
click at [732, 22] on span "Ric" at bounding box center [734, 20] width 11 height 12
click at [728, 34] on link "My Dashboard" at bounding box center [702, 43] width 88 height 21
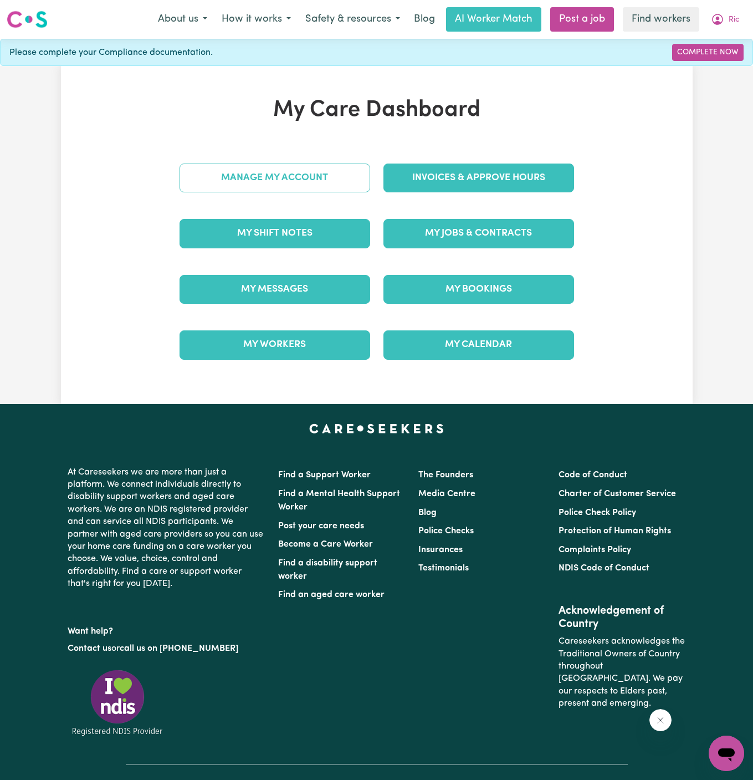
click at [302, 167] on link "Manage My Account" at bounding box center [275, 177] width 191 height 29
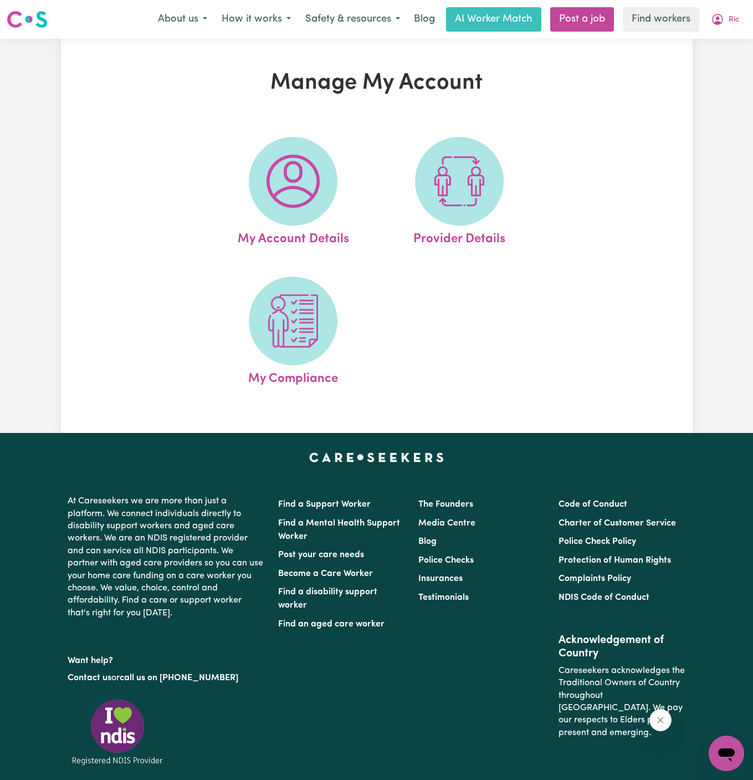
click at [303, 167] on img at bounding box center [292, 181] width 53 height 53
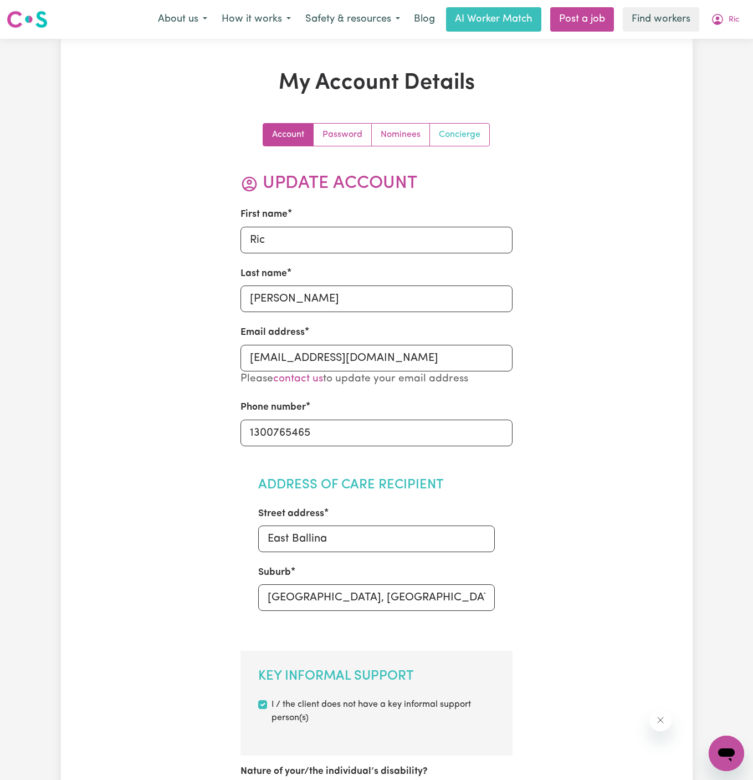
click at [453, 132] on link "Concierge" at bounding box center [459, 135] width 59 height 22
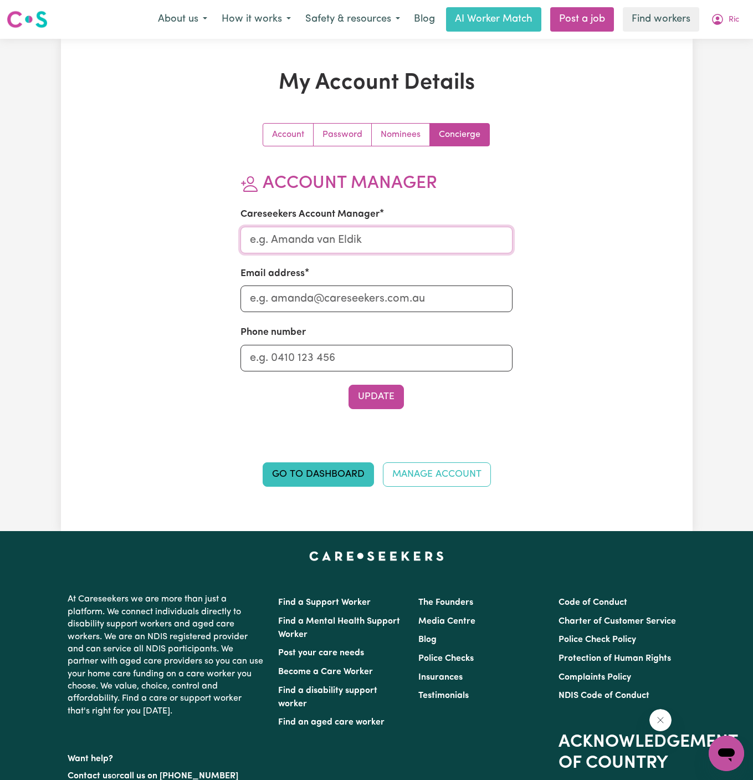
click at [295, 230] on input "Careseekers Account Manager" at bounding box center [376, 240] width 272 height 27
type input "[PERSON_NAME]"
click at [362, 300] on input "Email address" at bounding box center [376, 298] width 272 height 27
click at [348, 297] on input "Email address" at bounding box center [376, 298] width 272 height 27
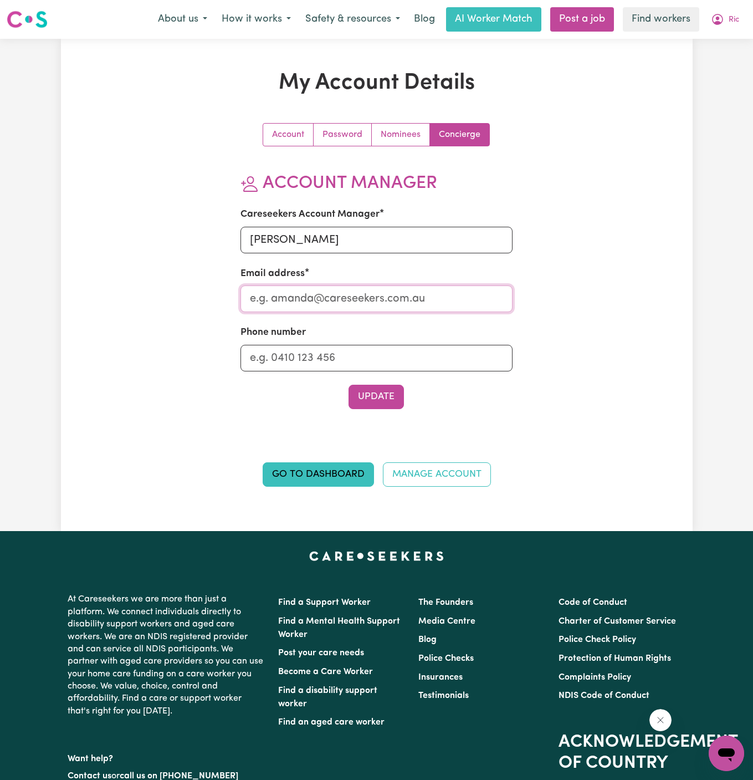
click at [348, 297] on input "Email address" at bounding box center [376, 298] width 272 height 27
type input "[PERSON_NAME][EMAIL_ADDRESS][DOMAIN_NAME]"
click at [358, 347] on input "Phone number" at bounding box center [376, 358] width 272 height 27
type input "1300765465"
click at [369, 398] on button "Update" at bounding box center [375, 397] width 55 height 24
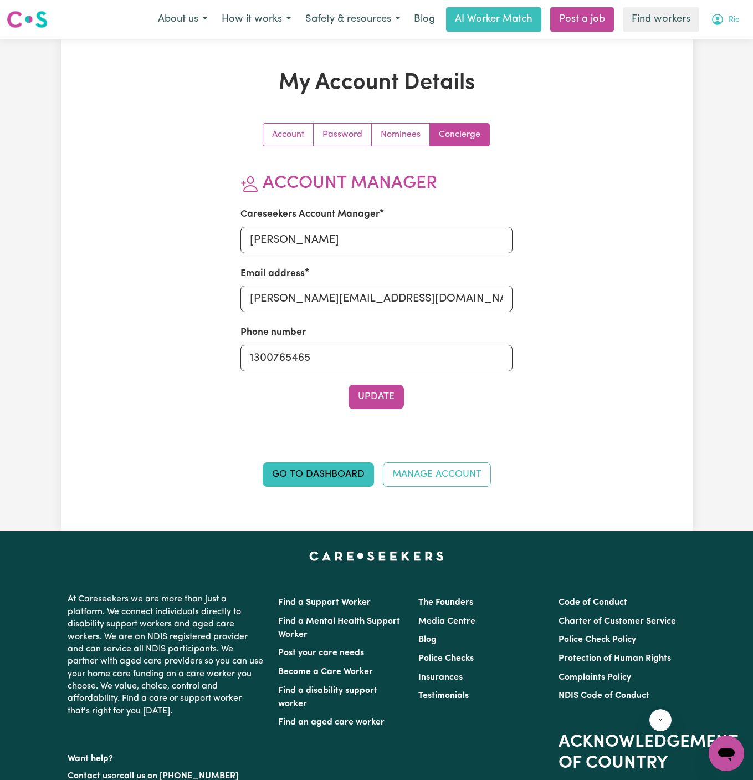
click at [735, 18] on span "Ric" at bounding box center [734, 20] width 11 height 12
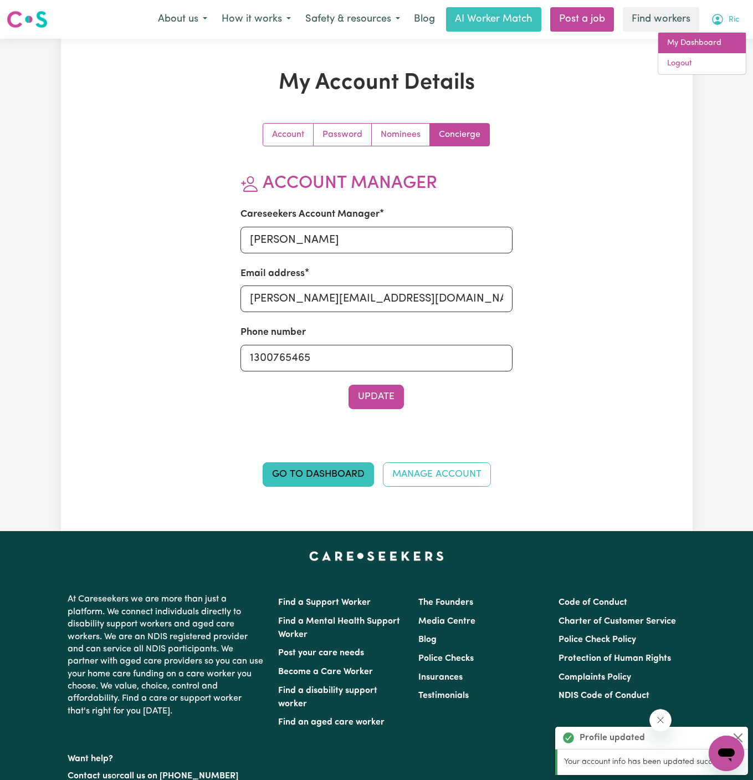
click at [735, 40] on link "My Dashboard" at bounding box center [702, 43] width 88 height 21
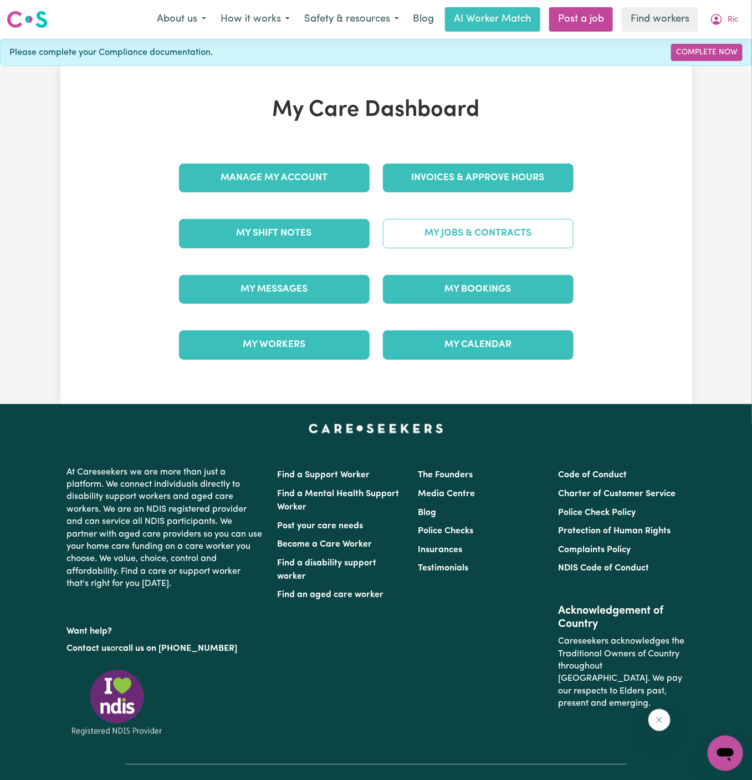
click at [465, 231] on link "My Jobs & Contracts" at bounding box center [478, 233] width 191 height 29
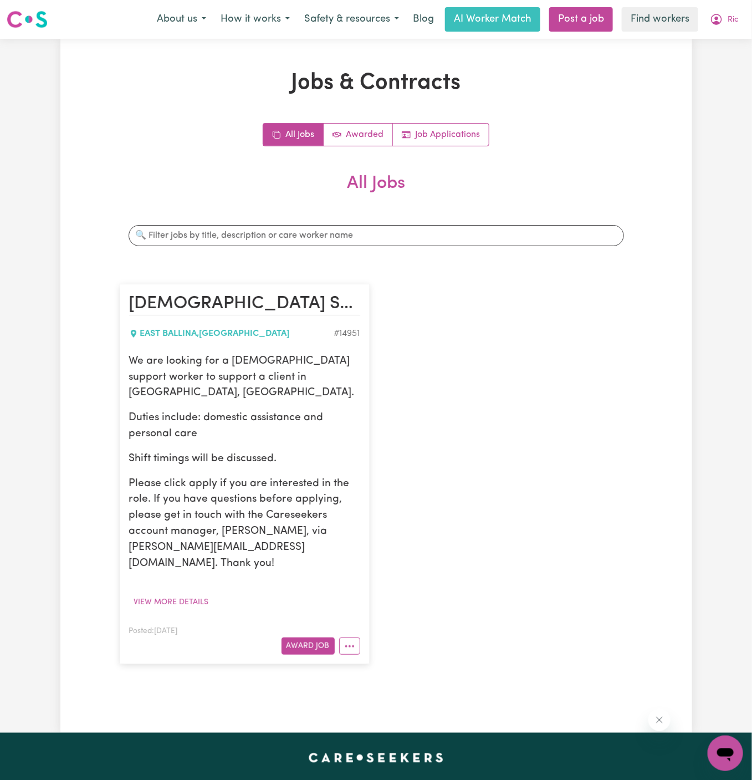
click at [275, 410] on p "Duties include: domestic assistance and personal care" at bounding box center [244, 426] width 231 height 32
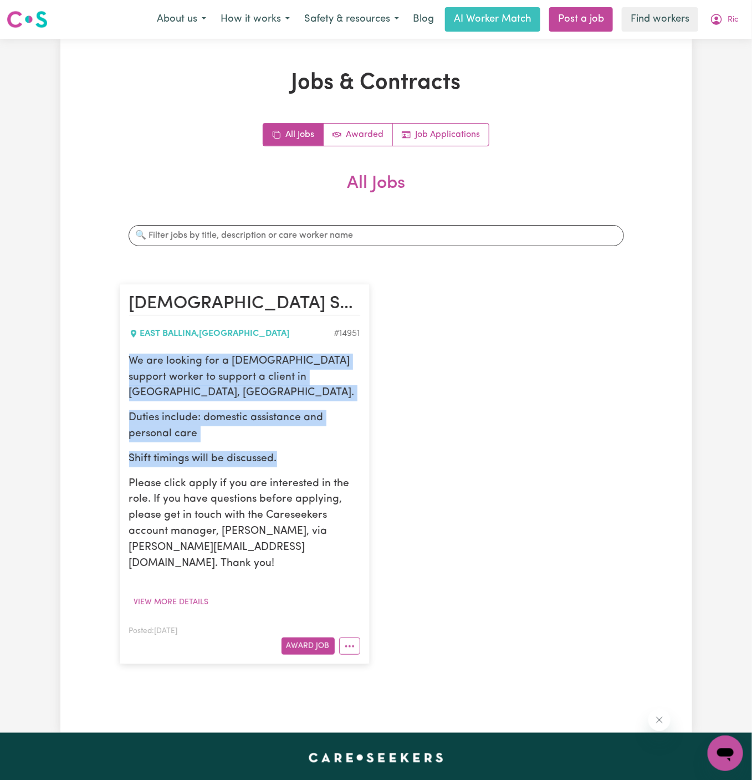
drag, startPoint x: 127, startPoint y: 355, endPoint x: 298, endPoint y: 450, distance: 195.4
click at [298, 450] on article "[DEMOGRAPHIC_DATA] Support Worker Needed In [GEOGRAPHIC_DATA], [GEOGRAPHIC_DATA…" at bounding box center [245, 474] width 250 height 380
copy div "We are looking for a [DEMOGRAPHIC_DATA] support worker to support a client in […"
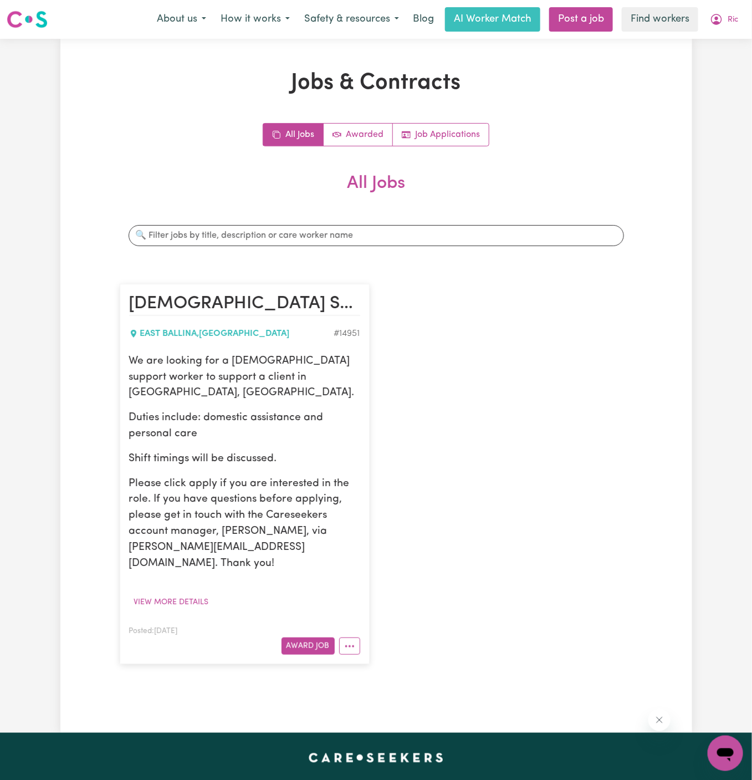
click at [530, 311] on div "[DEMOGRAPHIC_DATA] Support Worker Needed In [GEOGRAPHIC_DATA], [GEOGRAPHIC_DATA…" at bounding box center [376, 474] width 526 height 402
click at [732, 22] on span "Ric" at bounding box center [732, 20] width 11 height 12
click at [732, 43] on link "My Dashboard" at bounding box center [701, 43] width 88 height 21
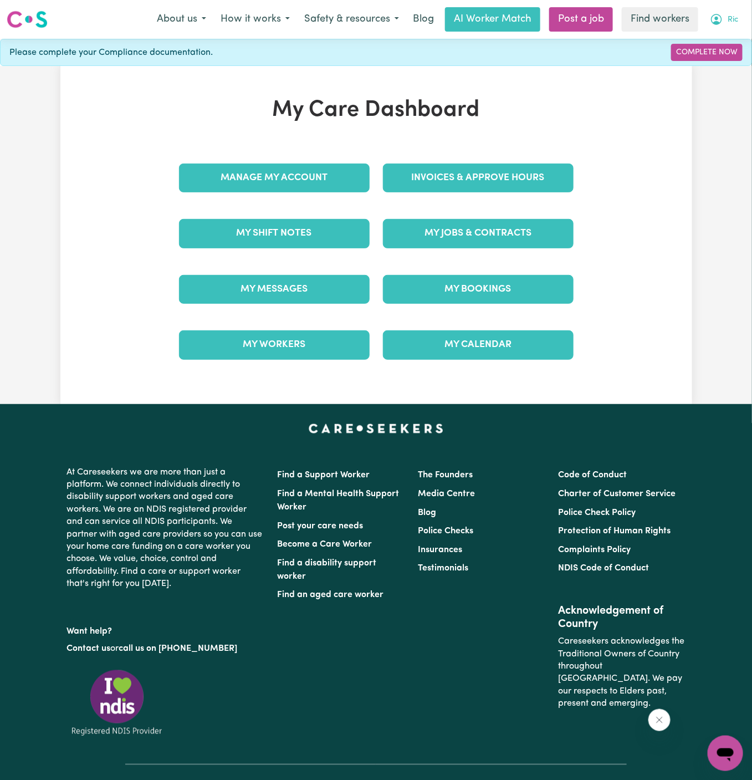
click at [738, 19] on button "Ric" at bounding box center [724, 19] width 43 height 23
click at [725, 55] on link "Logout" at bounding box center [701, 63] width 88 height 21
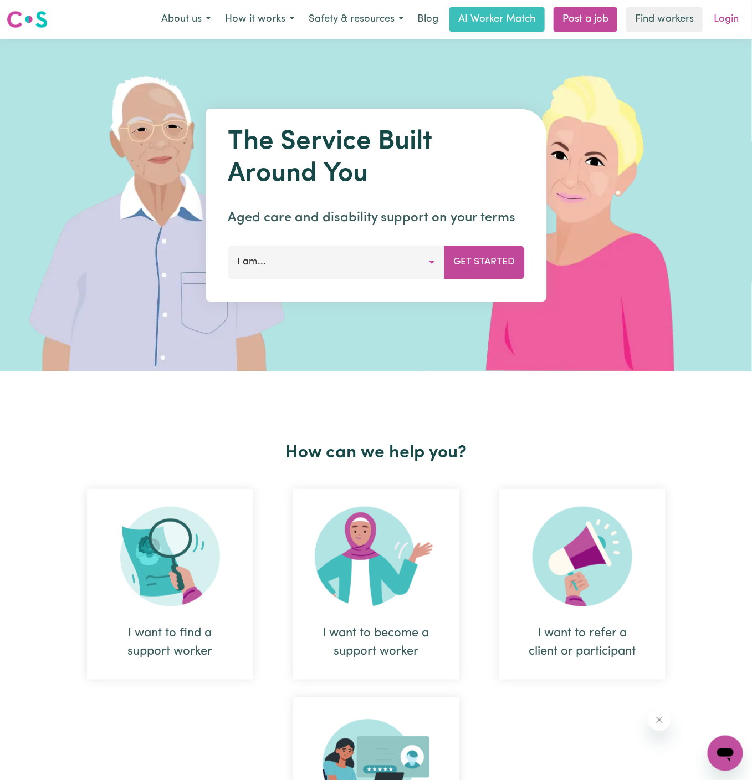
click at [730, 17] on link "Login" at bounding box center [726, 19] width 38 height 24
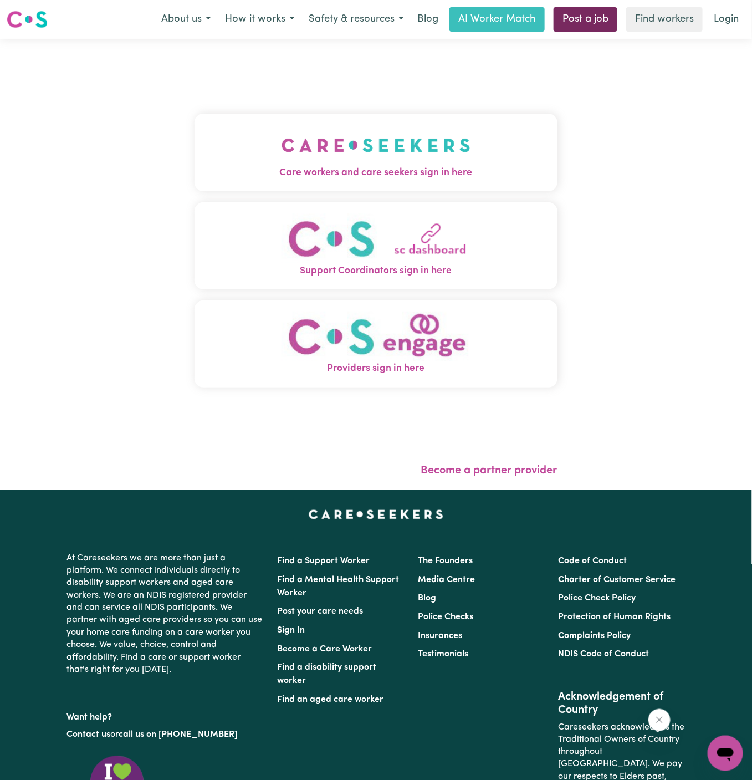
click at [576, 24] on link "Post a job" at bounding box center [585, 19] width 64 height 24
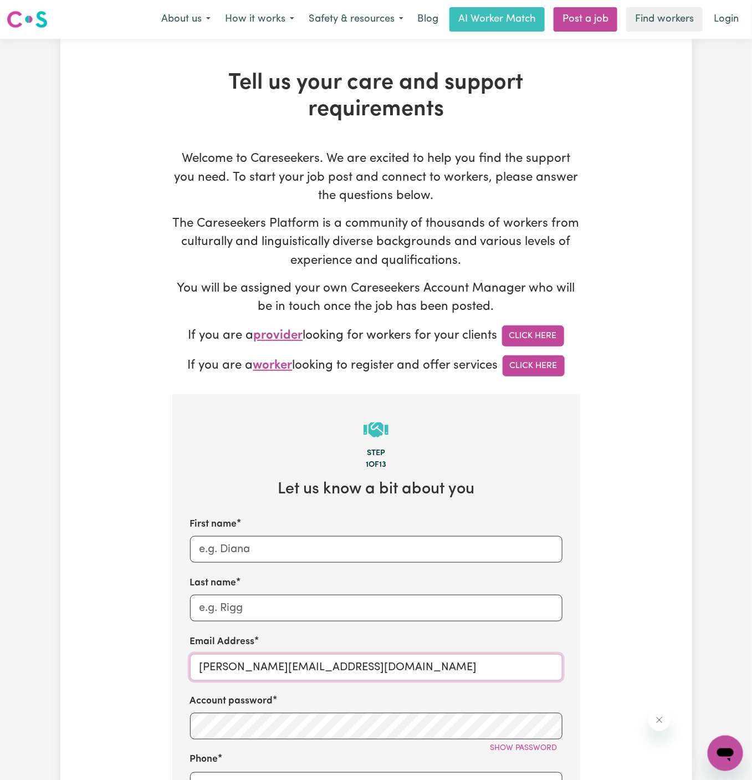
click at [234, 673] on input "[PERSON_NAME][EMAIL_ADDRESS][DOMAIN_NAME]" at bounding box center [376, 667] width 372 height 27
drag, startPoint x: 227, startPoint y: 667, endPoint x: 437, endPoint y: 663, distance: 210.6
click at [437, 663] on input "[PERSON_NAME][EMAIL_ADDRESS][DOMAIN_NAME]" at bounding box center [376, 667] width 372 height 27
click at [241, 658] on input "[PERSON_NAME][EMAIL_ADDRESS][DOMAIN_NAME]" at bounding box center [376, 667] width 372 height 27
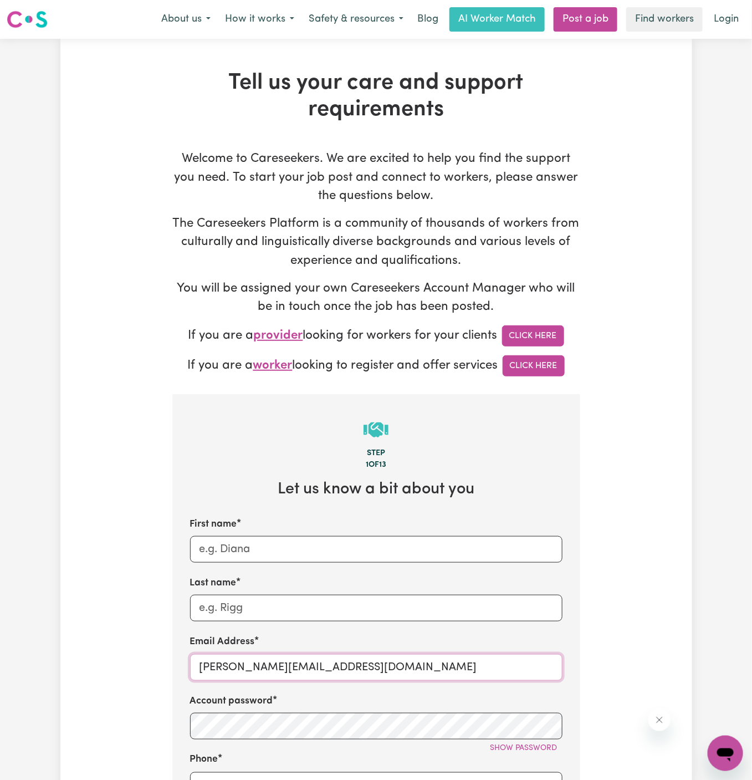
click at [241, 658] on input "[PERSON_NAME][EMAIL_ADDRESS][DOMAIN_NAME]" at bounding box center [376, 667] width 372 height 27
paste input "PaulineGraineyTWC"
type input "[EMAIL_ADDRESS][DOMAIN_NAME]"
click at [334, 559] on input "First name" at bounding box center [376, 549] width 372 height 27
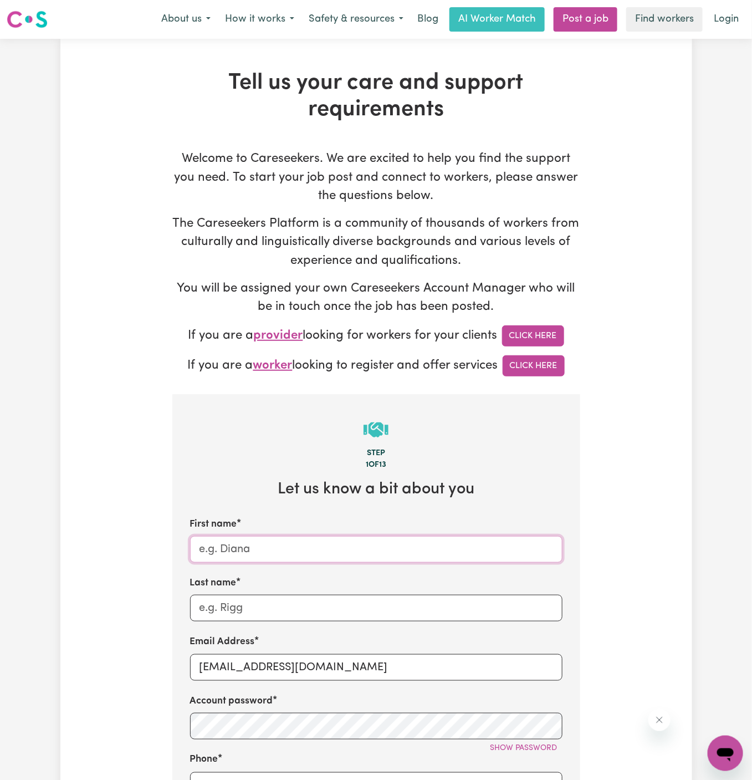
paste input "[PERSON_NAME]"
click at [254, 547] on input "[PERSON_NAME]" at bounding box center [376, 549] width 372 height 27
type input "[PERSON_NAME]"
click at [250, 604] on input "Last name" at bounding box center [376, 607] width 372 height 27
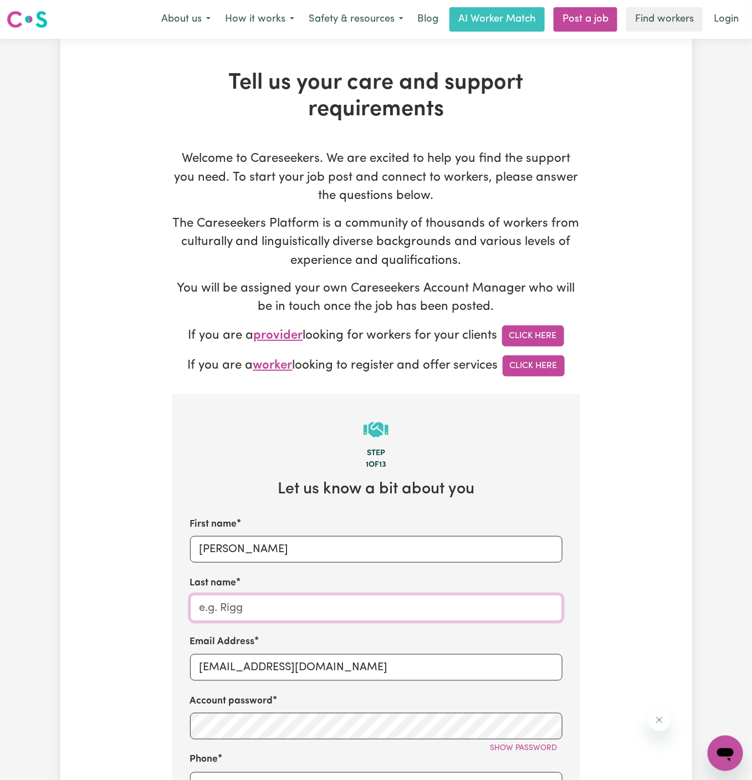
paste input "[PERSON_NAME]"
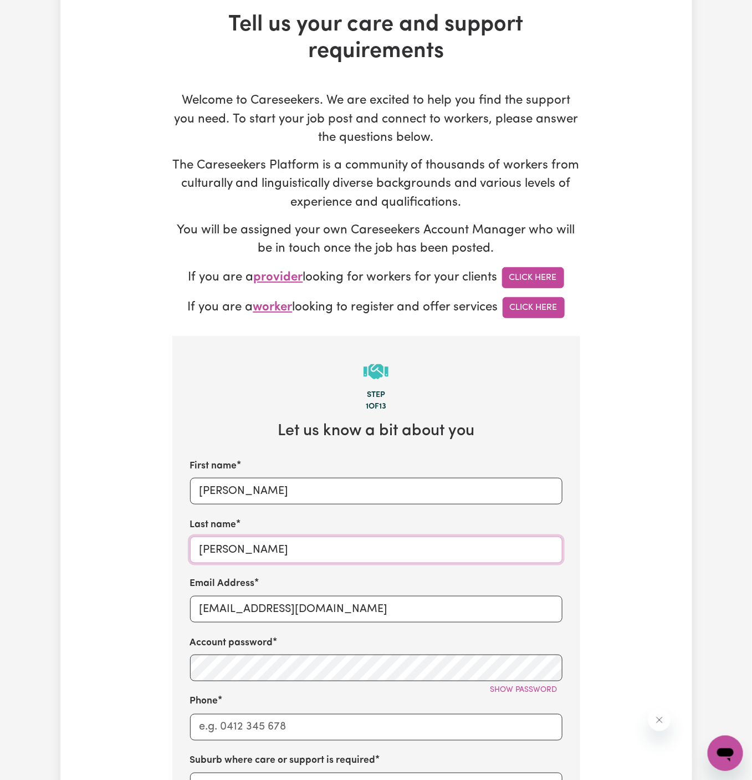
scroll to position [102, 0]
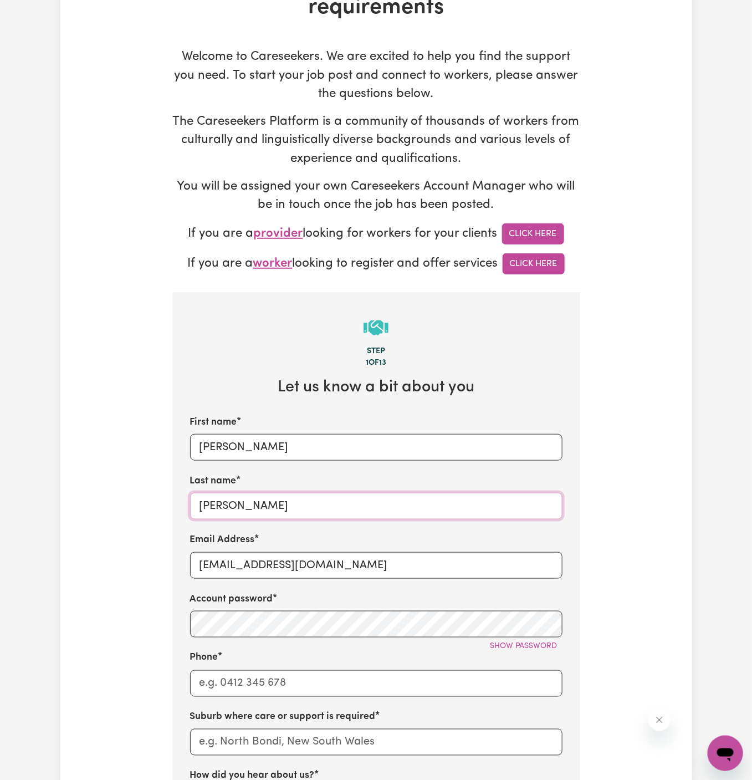
type input "[PERSON_NAME]"
click at [239, 680] on input "Phone" at bounding box center [376, 683] width 372 height 27
type input "1300765465"
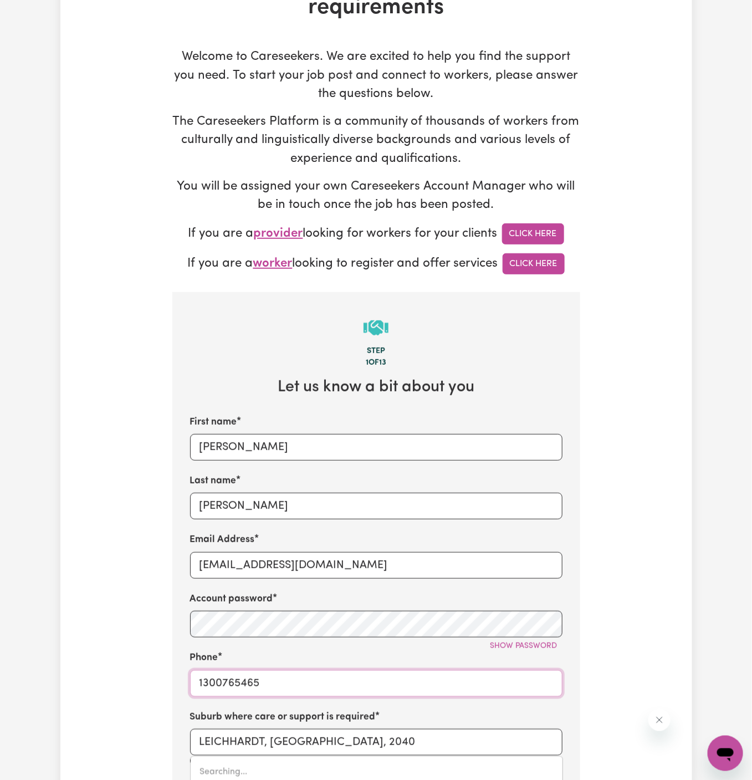
scroll to position [279, 0]
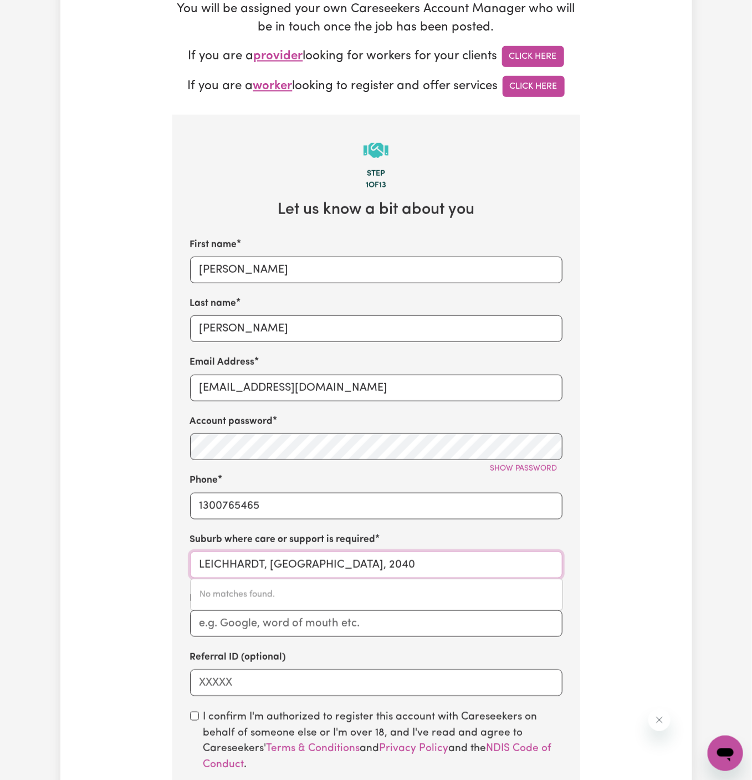
click at [252, 576] on input "LEICHHARDT, [GEOGRAPHIC_DATA], 2040" at bounding box center [376, 564] width 372 height 27
paste input "Ocean Shores"
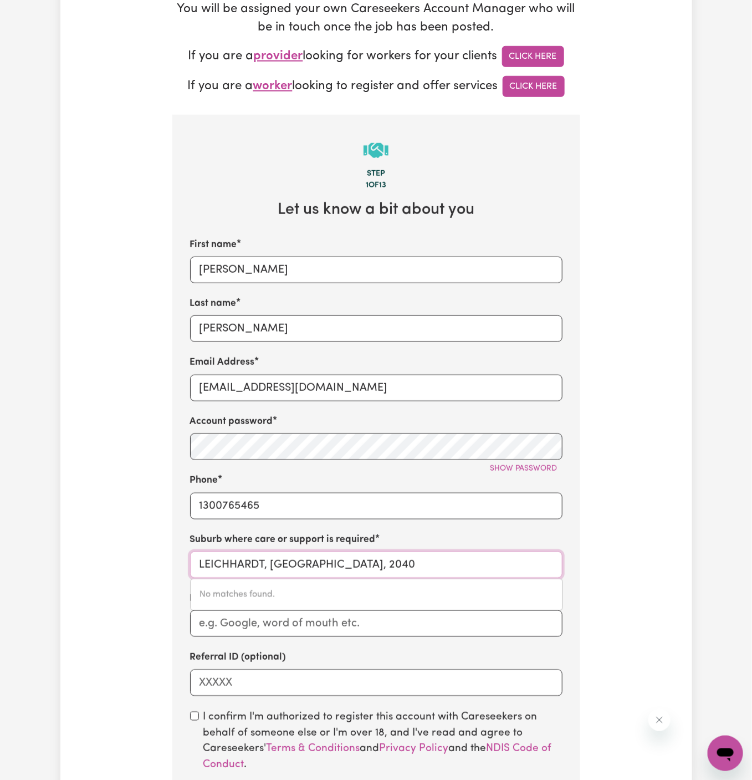
type input "Ocean Shores"
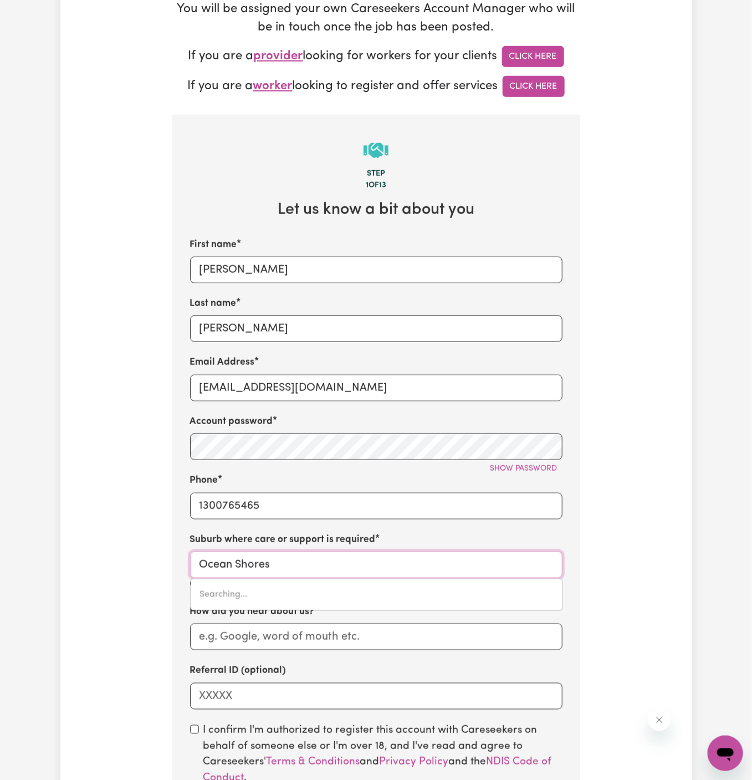
type input "[GEOGRAPHIC_DATA], [GEOGRAPHIC_DATA], 2483"
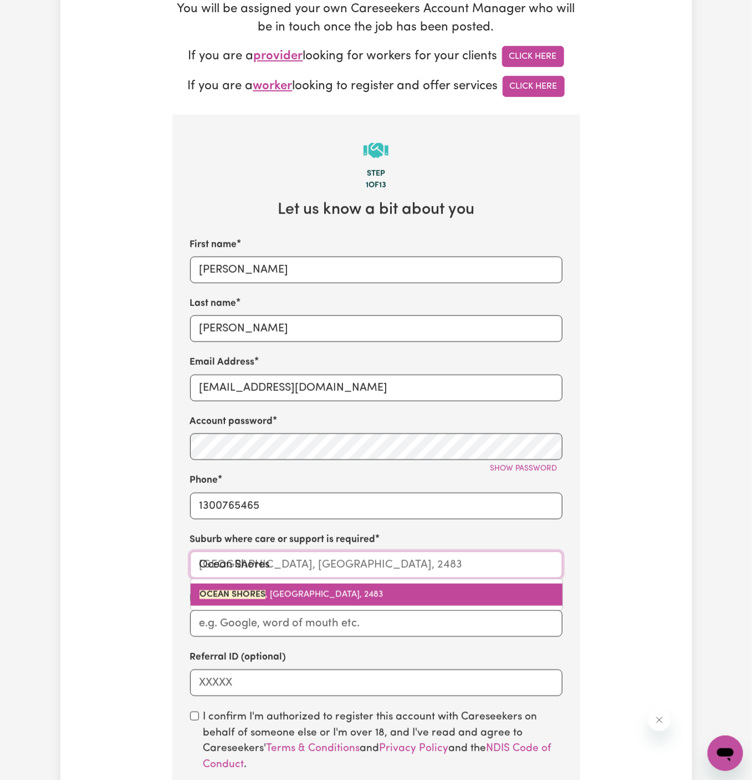
click at [290, 594] on span "[GEOGRAPHIC_DATA] , [GEOGRAPHIC_DATA], 2483" at bounding box center [291, 594] width 184 height 9
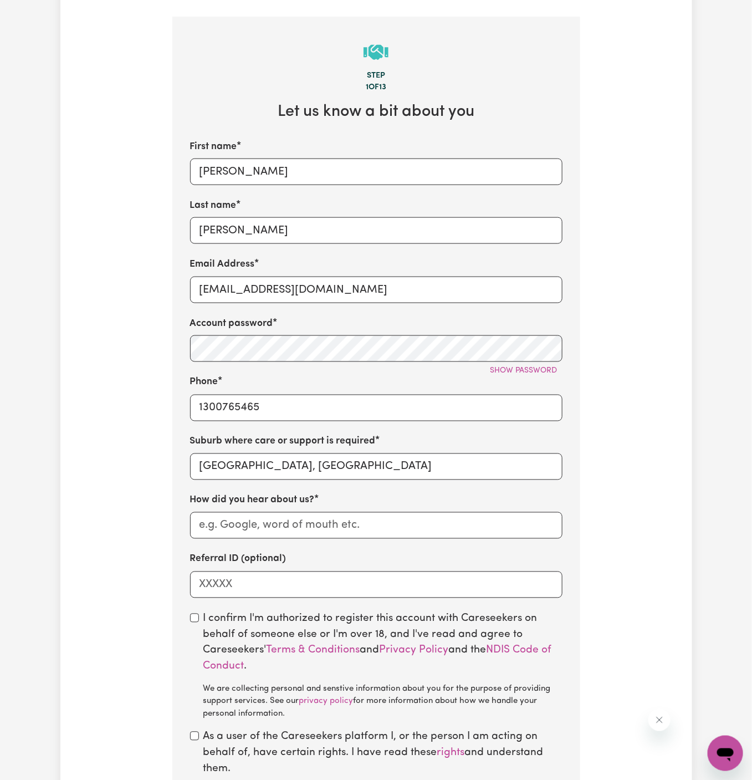
scroll to position [413, 0]
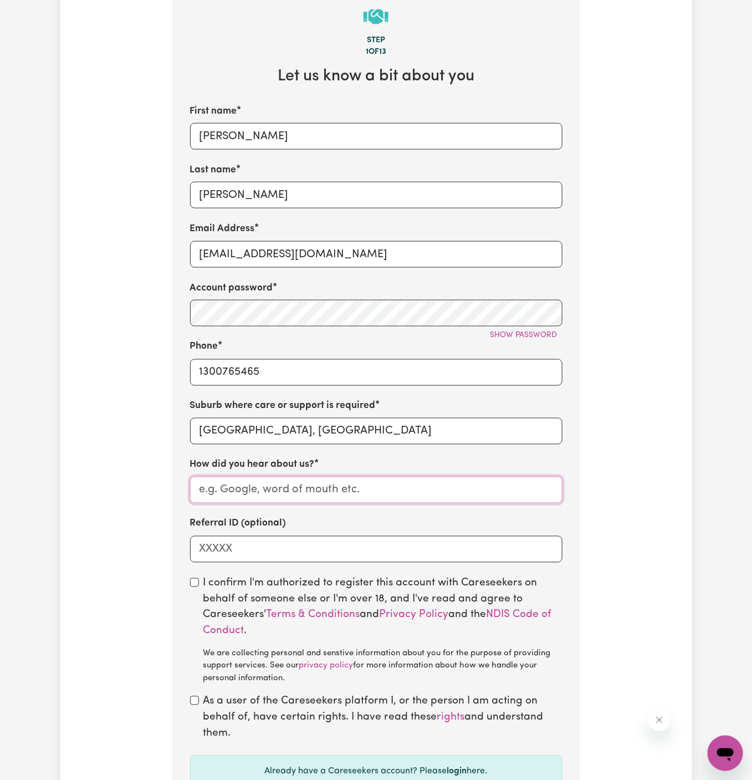
click at [335, 493] on input "How did you hear about us?" at bounding box center [376, 489] width 372 height 27
paste input "Ocean Shores"
click at [269, 485] on input "Ocean Shores" at bounding box center [376, 489] width 372 height 27
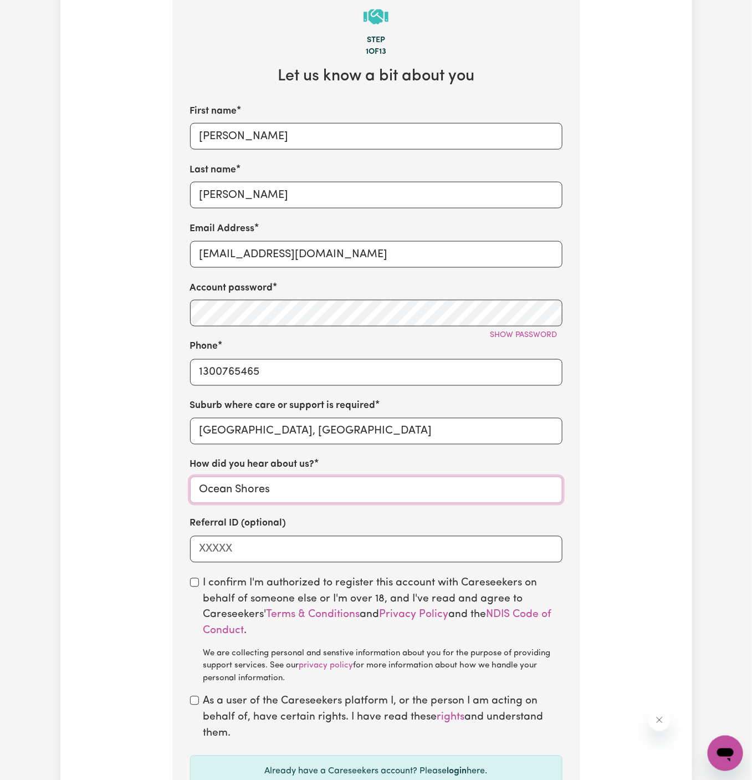
paste input "Together We Can"
click at [196, 500] on input "Together We Can" at bounding box center [376, 489] width 372 height 27
click at [203, 487] on input "Together We Can" at bounding box center [376, 489] width 372 height 27
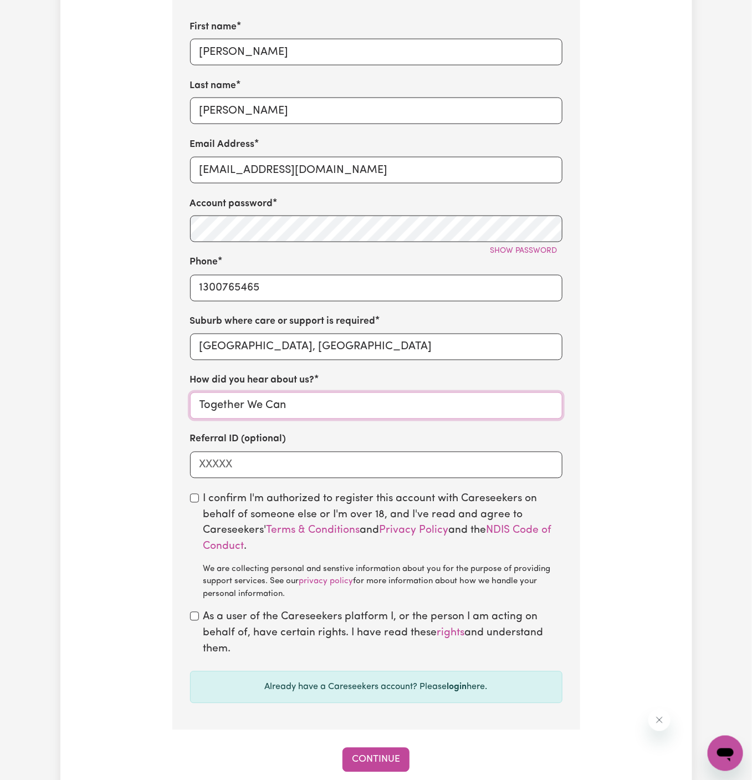
scroll to position [562, 0]
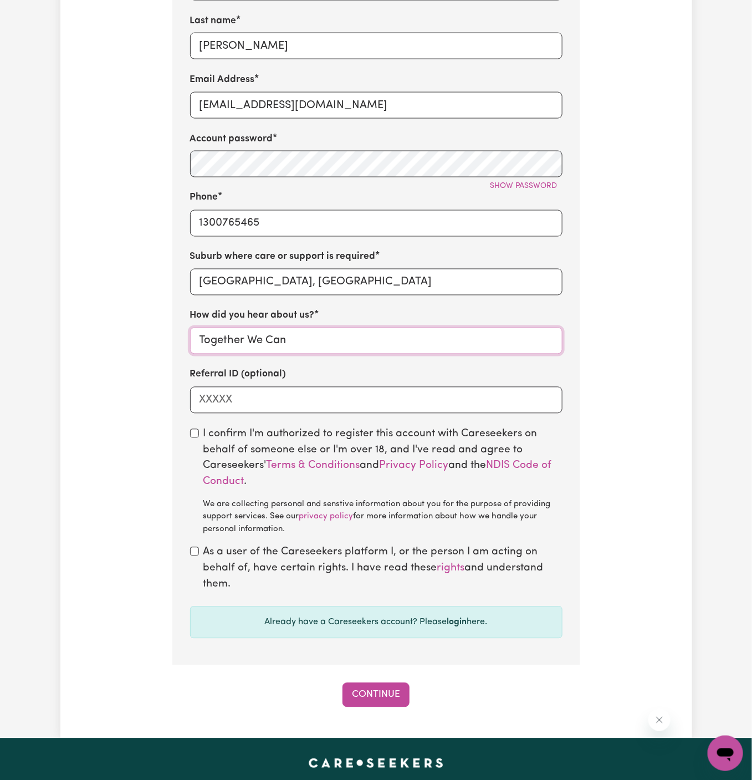
type input "Together We Can"
click at [194, 429] on input "checkbox" at bounding box center [194, 433] width 9 height 9
checkbox input "true"
click at [197, 552] on input "checkbox" at bounding box center [194, 551] width 9 height 9
checkbox input "true"
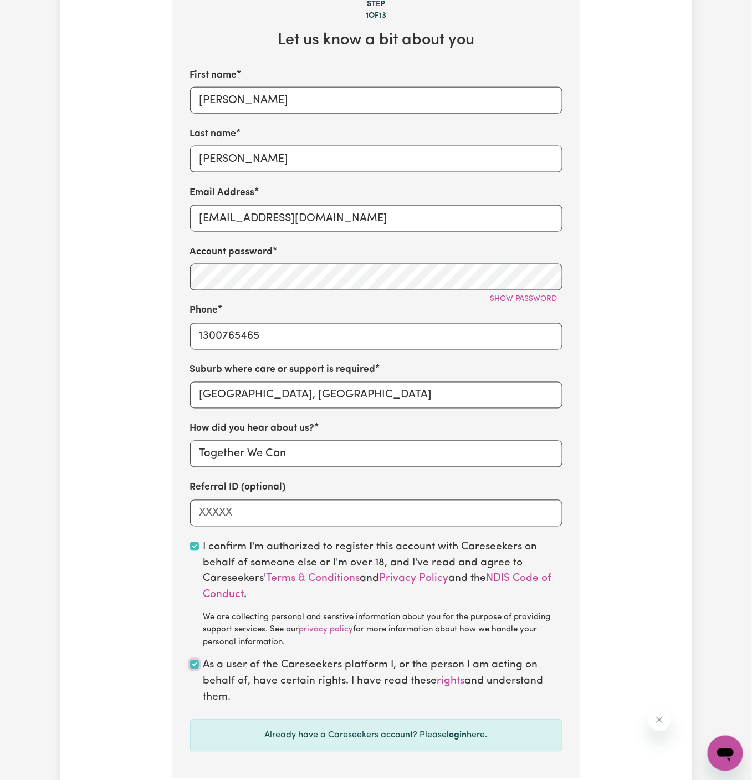
scroll to position [357, 0]
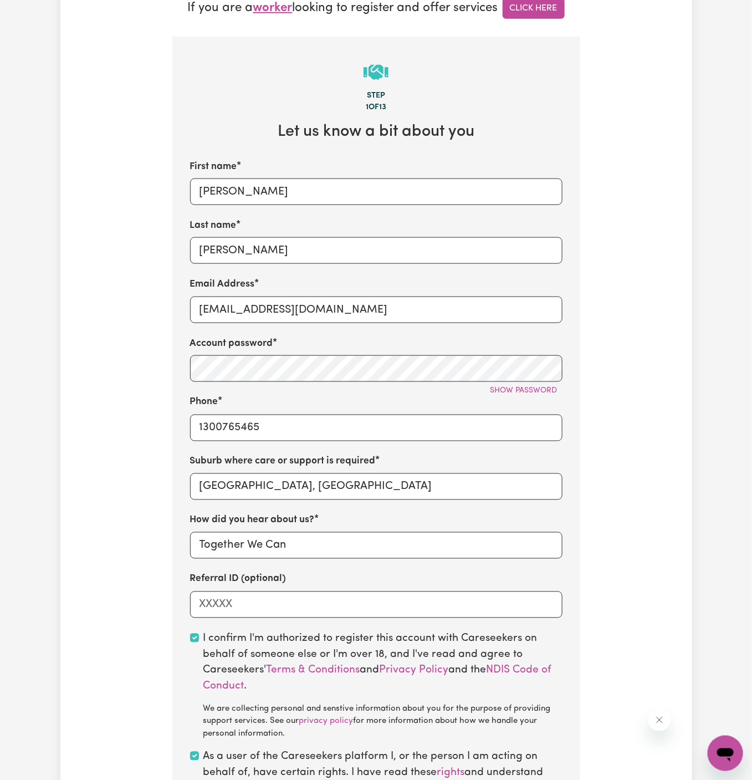
click at [310, 522] on label "How did you hear about us?" at bounding box center [252, 520] width 125 height 14
click at [310, 532] on input "Together We Can" at bounding box center [376, 545] width 372 height 27
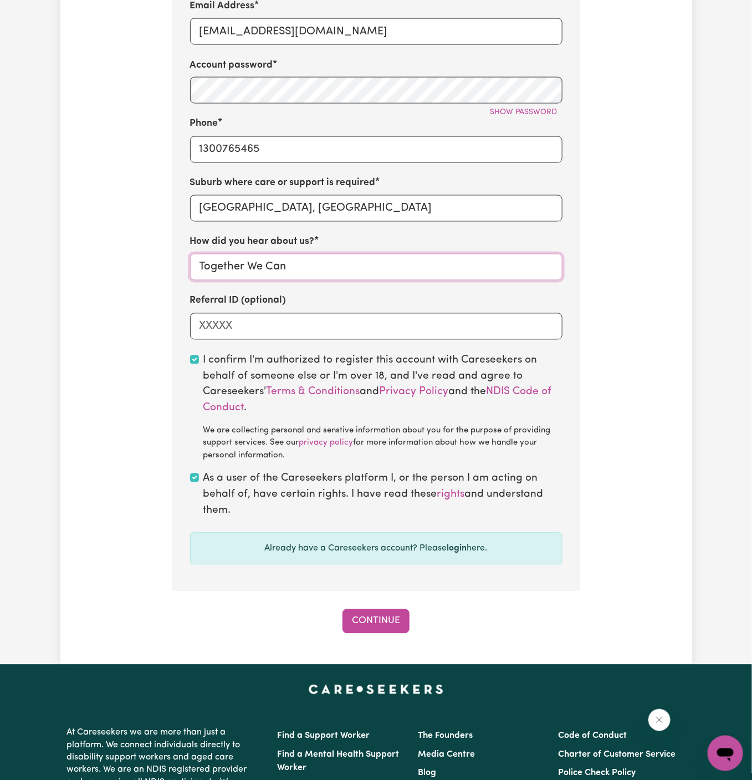
scroll to position [802, 0]
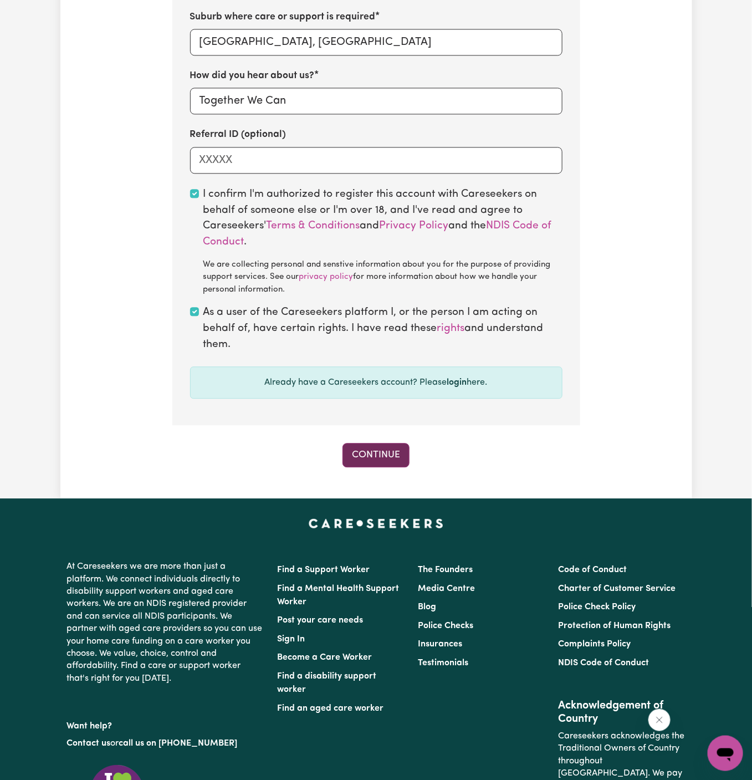
click at [401, 454] on button "Continue" at bounding box center [375, 455] width 67 height 24
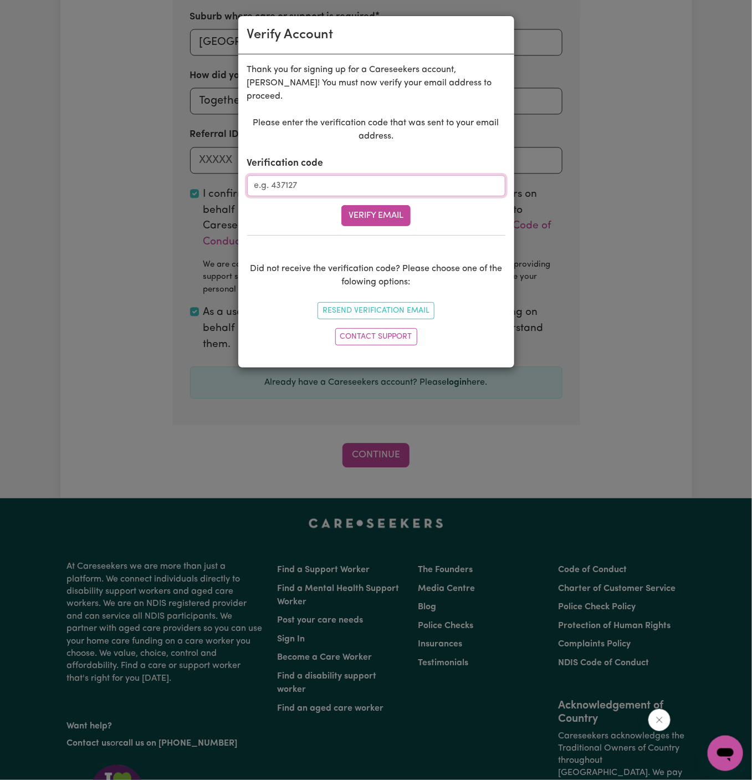
click at [348, 175] on input "Verification code" at bounding box center [376, 185] width 258 height 21
paste input "898575"
click at [382, 205] on button "Verify Email" at bounding box center [375, 215] width 69 height 21
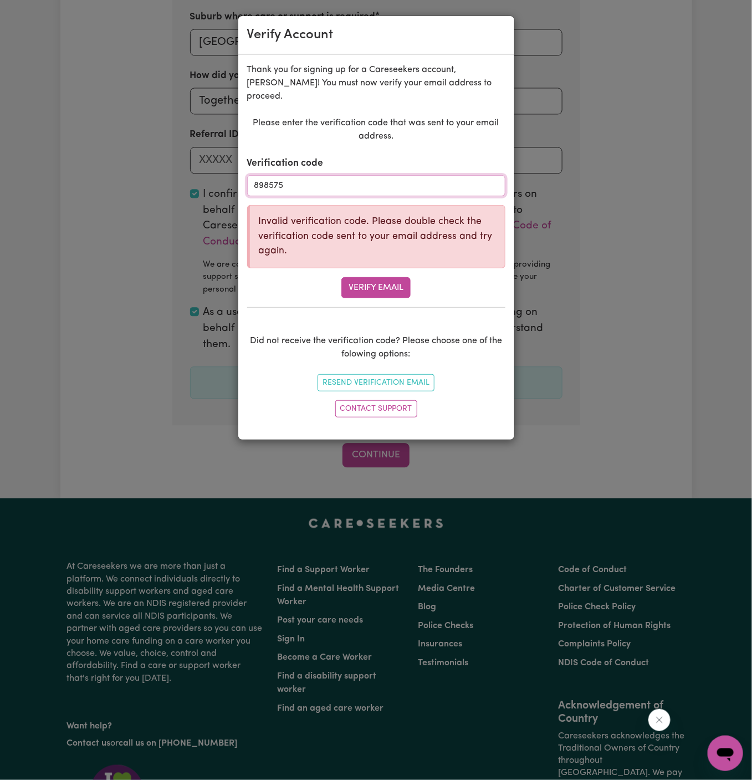
click at [328, 175] on input "898575" at bounding box center [376, 185] width 258 height 21
click at [371, 277] on button "Verify Email" at bounding box center [375, 287] width 69 height 21
click at [273, 177] on input "898575" at bounding box center [376, 185] width 258 height 21
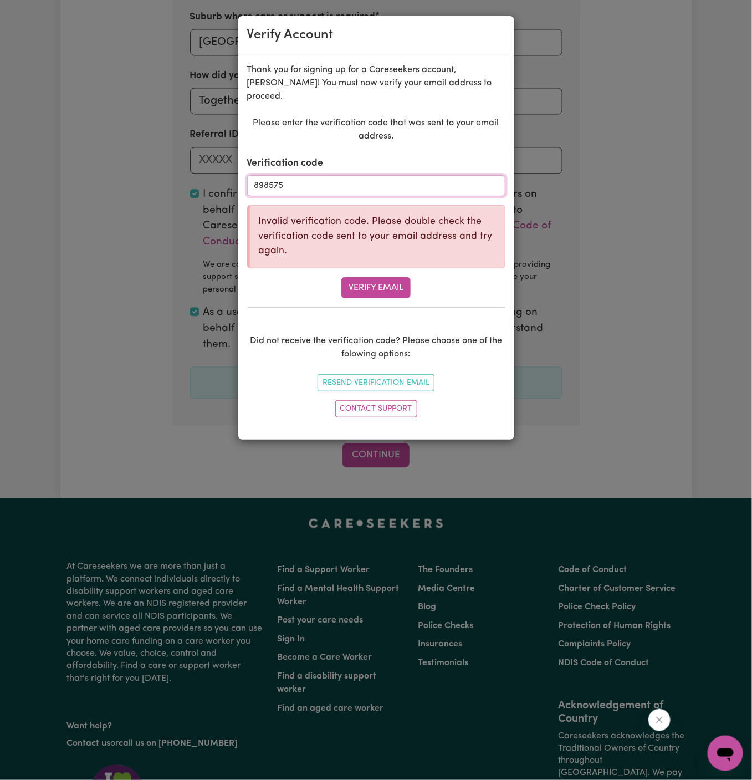
click at [273, 177] on input "898575" at bounding box center [376, 185] width 258 height 21
paste input "03104"
type input "031045"
click at [383, 277] on button "Verify Email" at bounding box center [375, 287] width 69 height 21
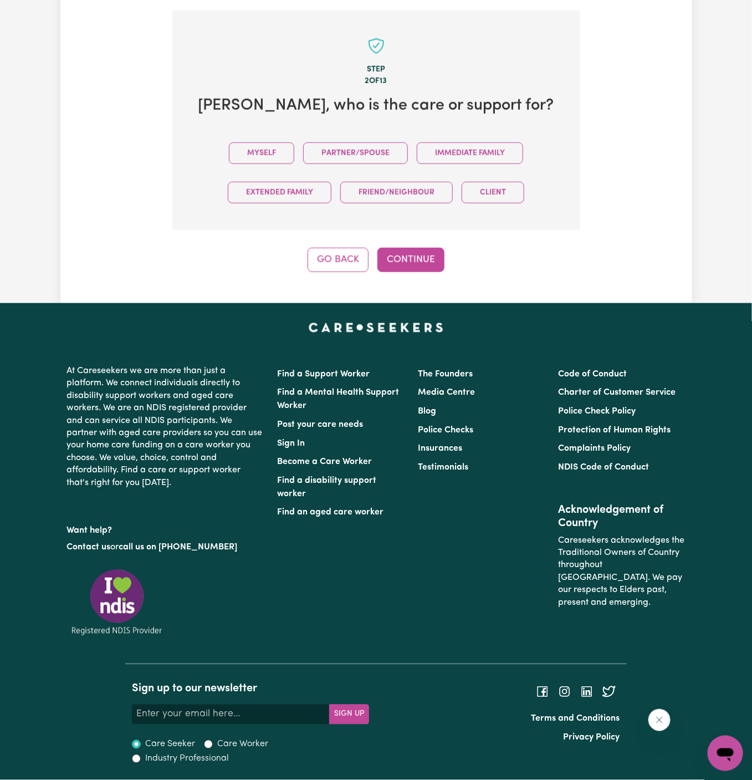
scroll to position [381, 0]
